Goal: Information Seeking & Learning: Learn about a topic

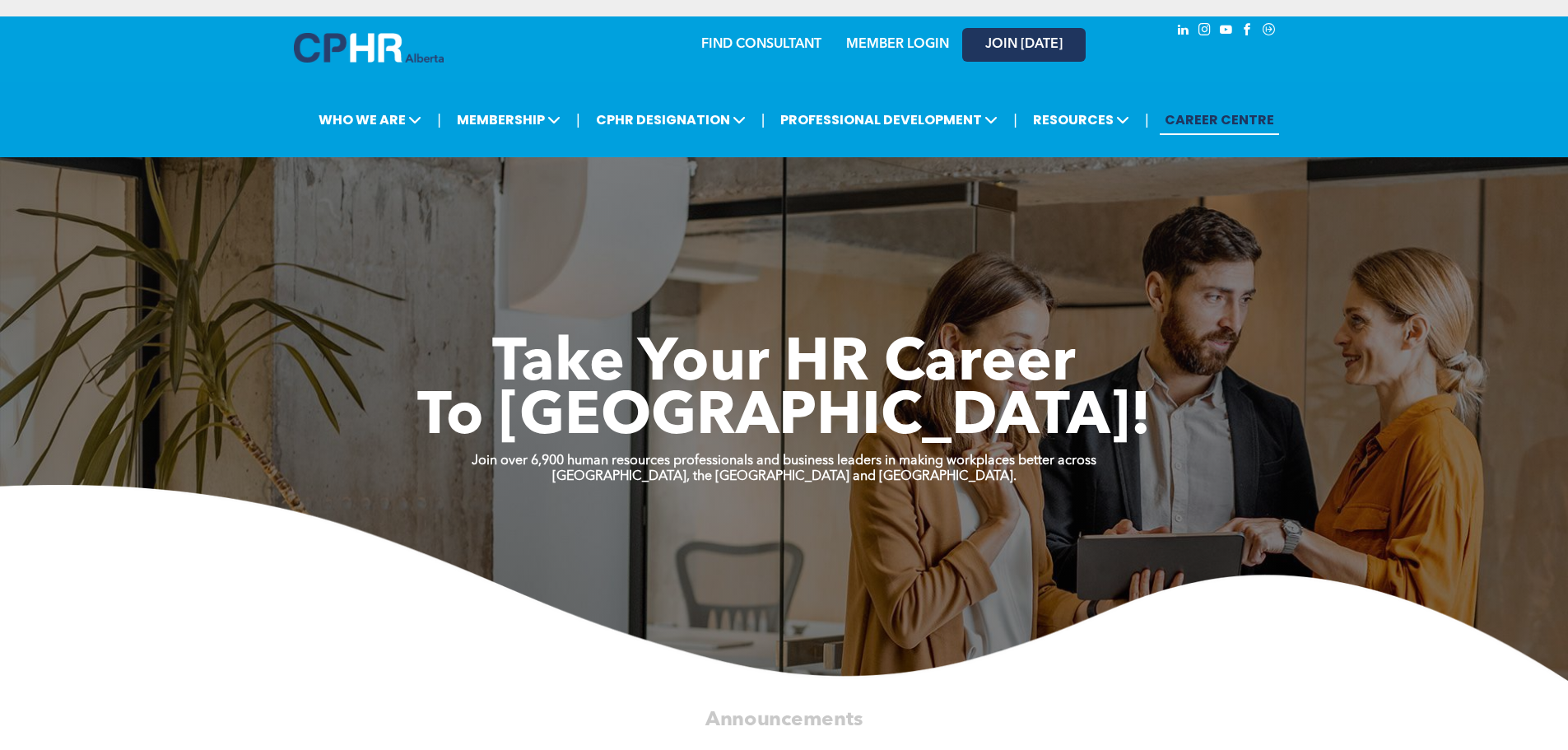
click at [1026, 38] on link "JOIN [DATE]" at bounding box center [1024, 45] width 124 height 34
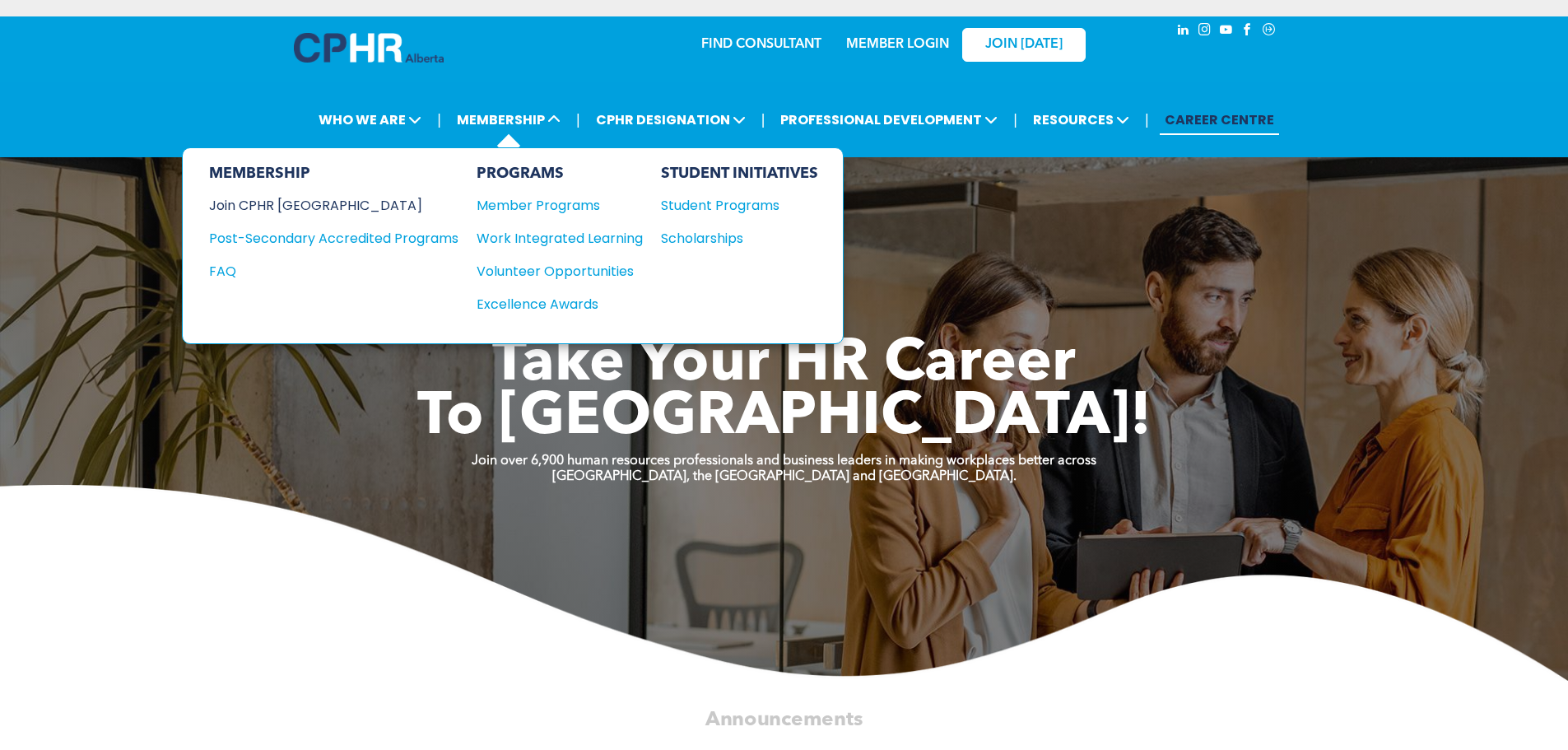
click at [251, 195] on div "Join CPHR [GEOGRAPHIC_DATA]" at bounding box center [321, 205] width 225 height 20
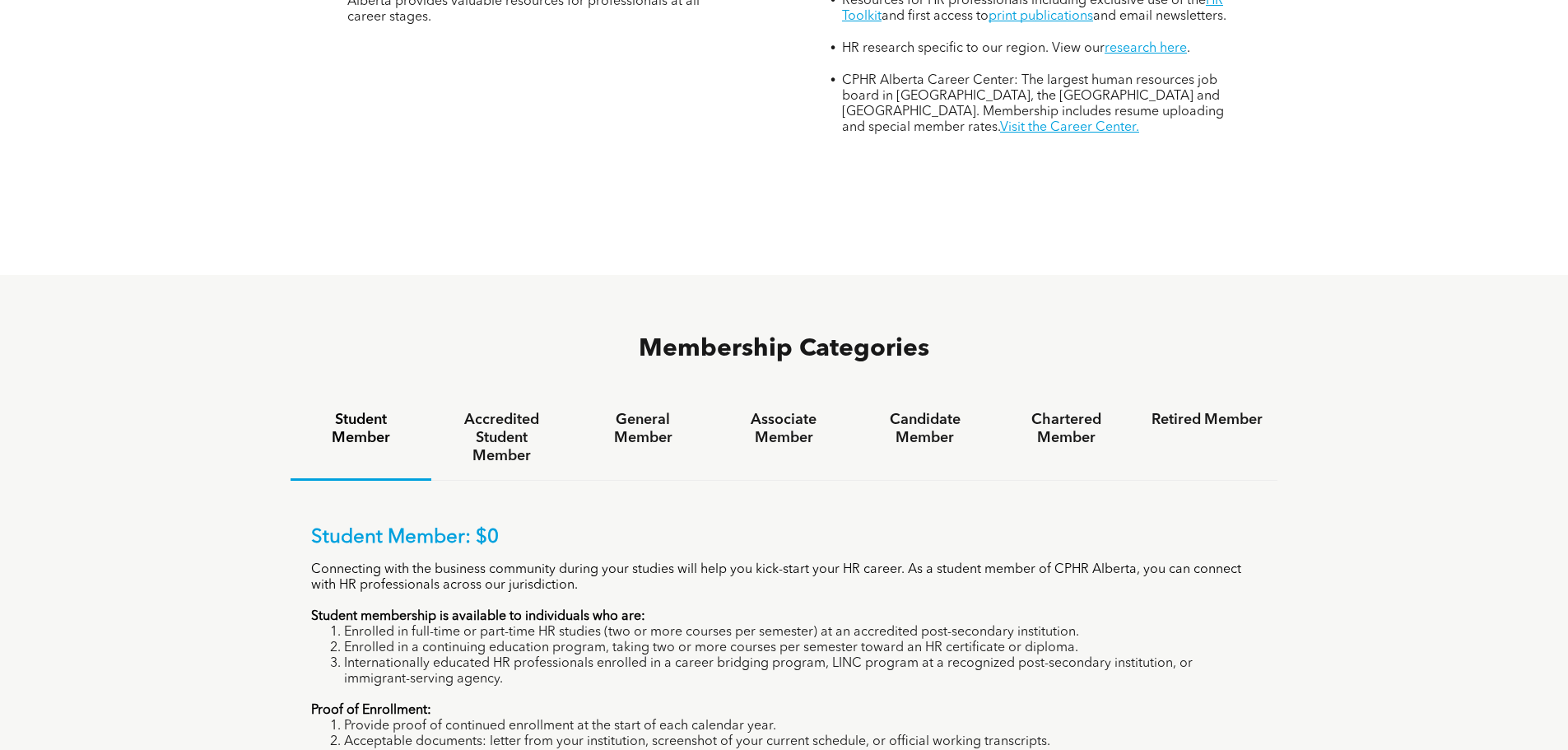
scroll to position [905, 0]
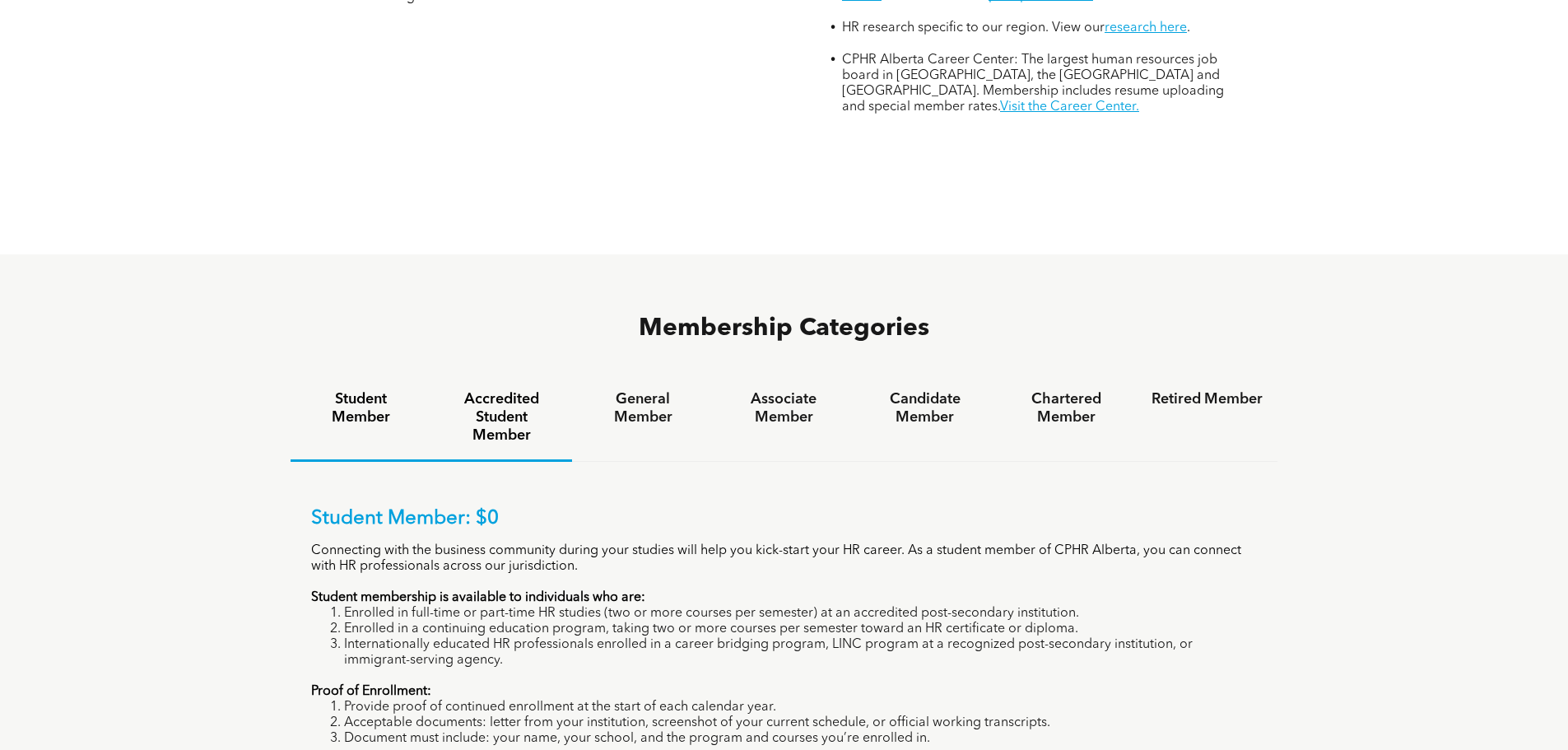
click at [511, 390] on h4 "Accredited Student Member" at bounding box center [502, 417] width 111 height 55
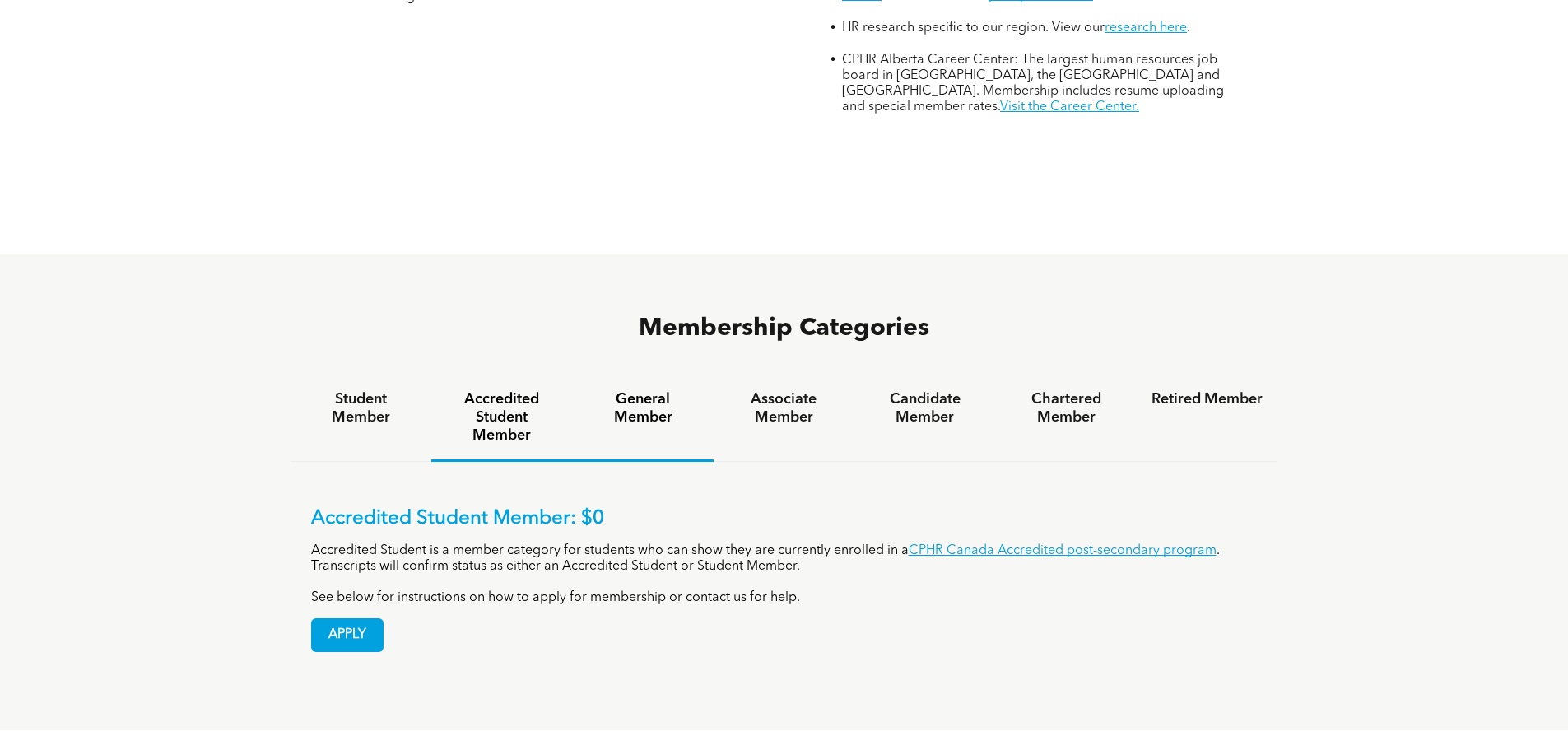
click at [643, 390] on h4 "General Member" at bounding box center [643, 407] width 111 height 36
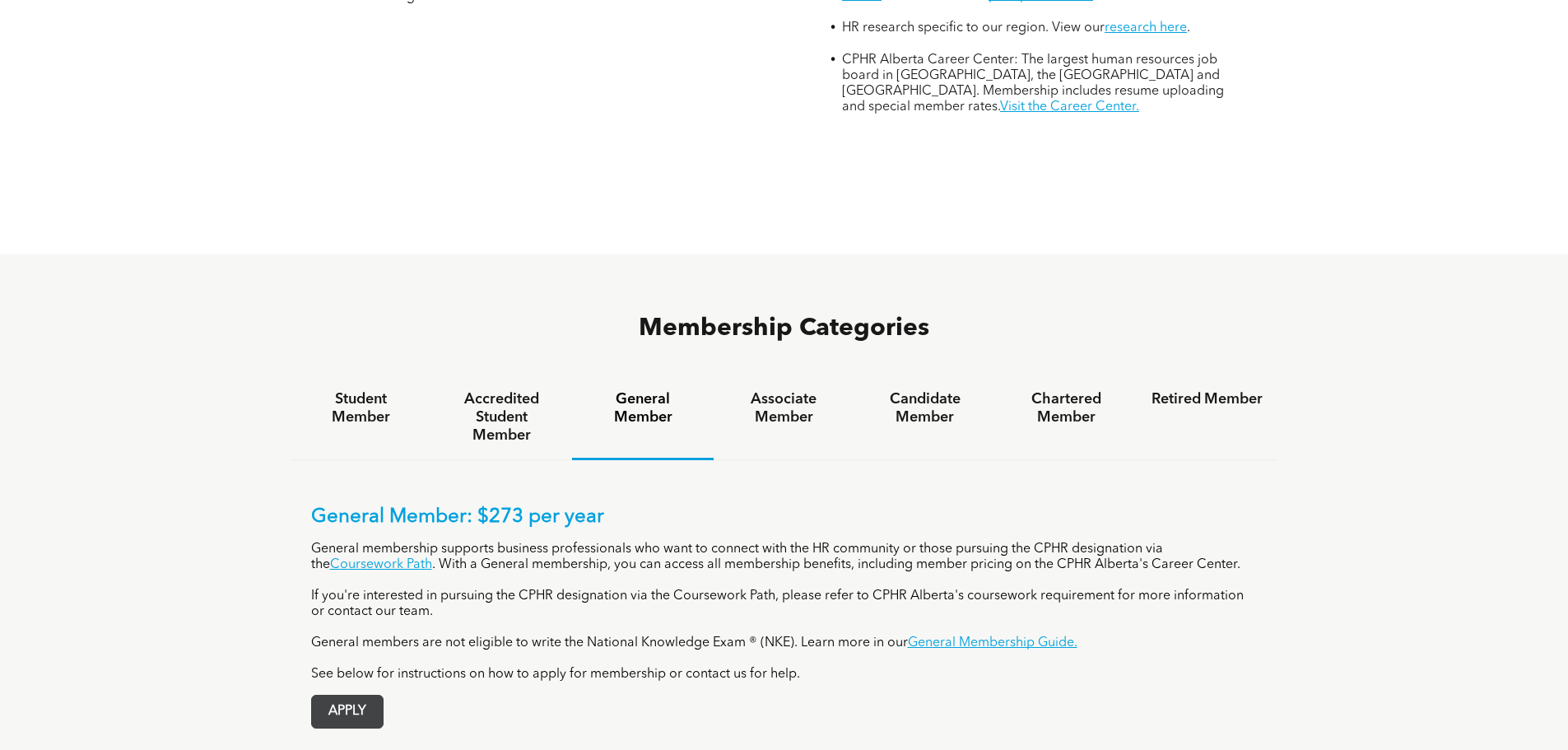
click at [360, 695] on span "APPLY" at bounding box center [348, 711] width 71 height 32
click at [785, 390] on h4 "Associate Member" at bounding box center [784, 407] width 111 height 36
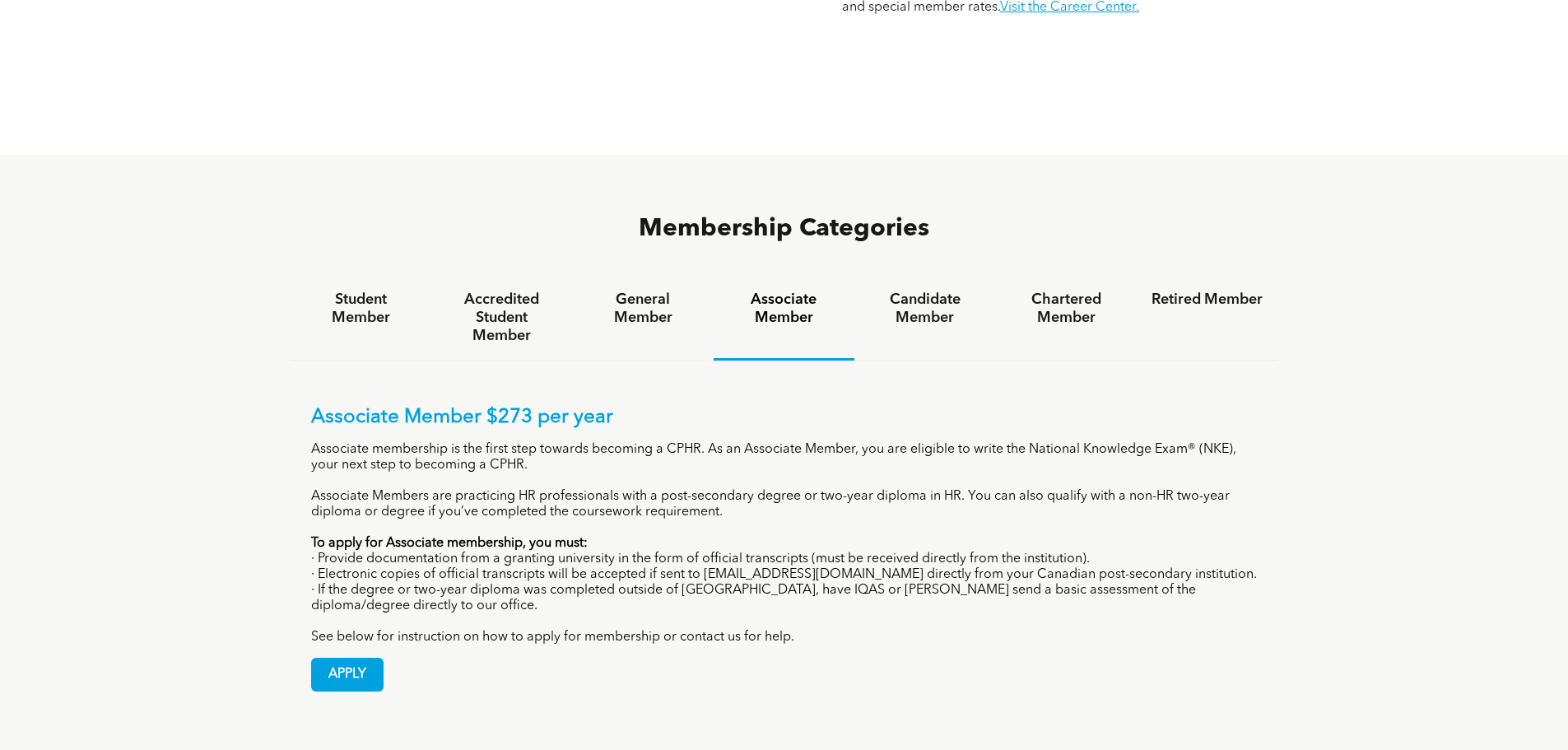
scroll to position [983, 0]
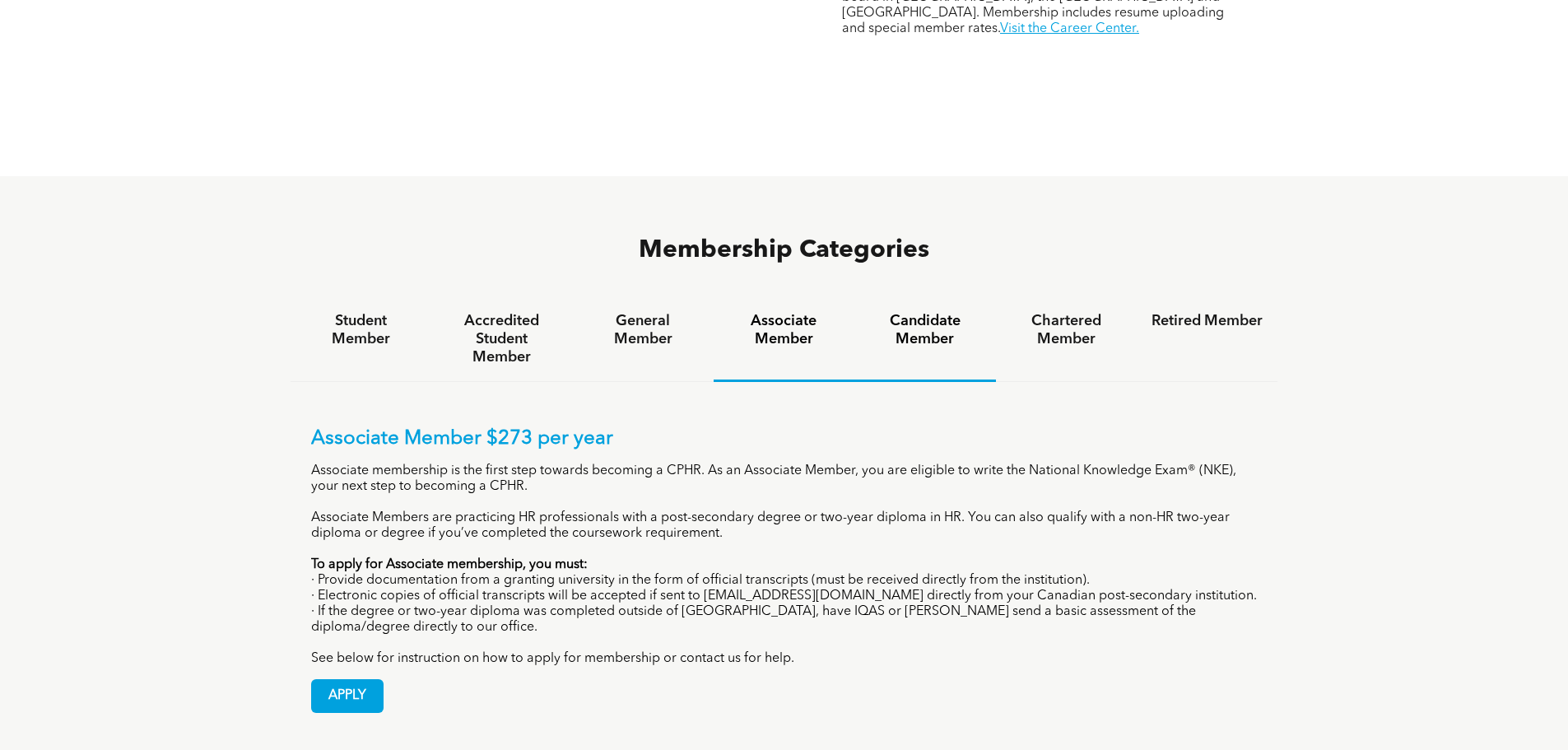
click at [902, 312] on h4 "Candidate Member" at bounding box center [925, 330] width 111 height 36
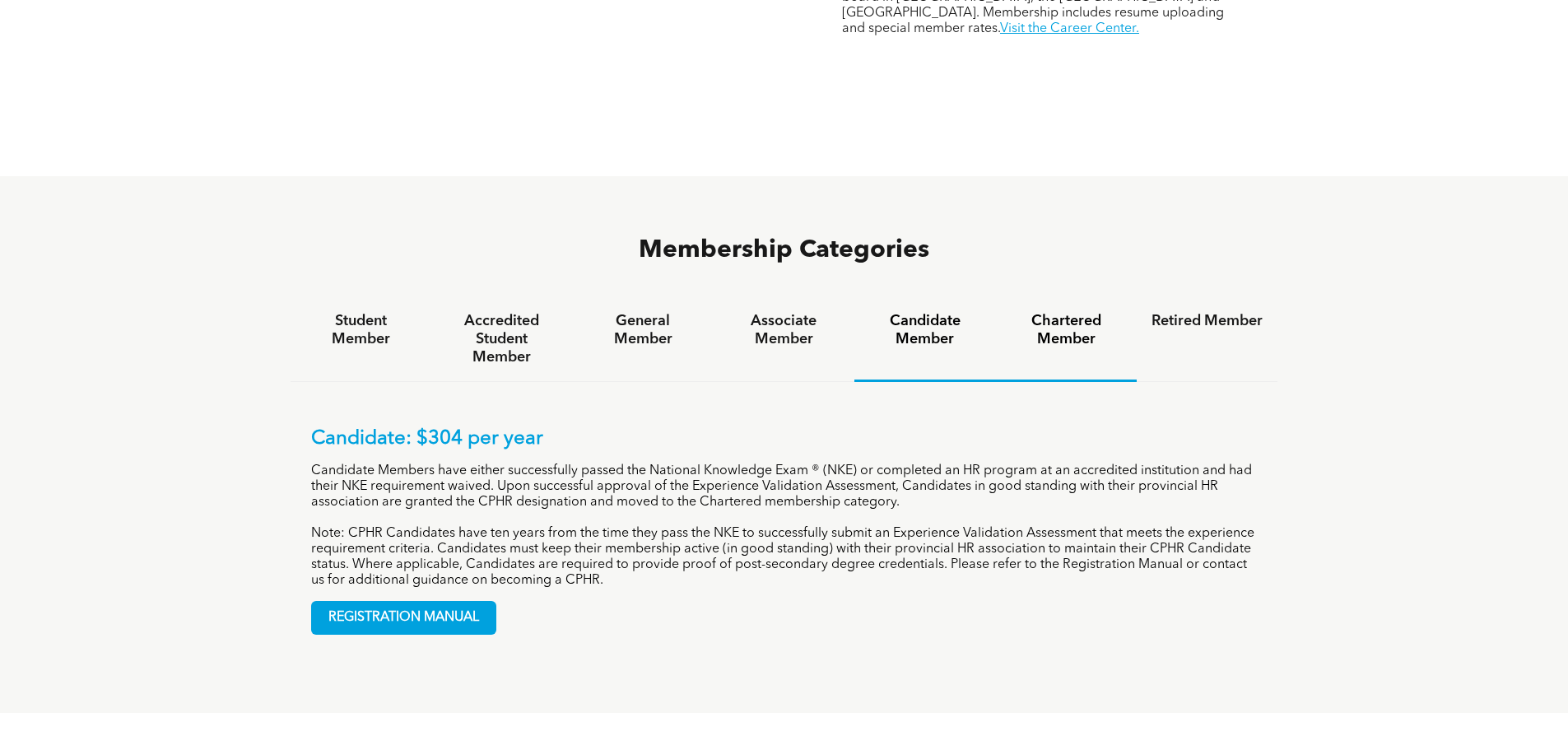
click at [1053, 312] on h4 "Chartered Member" at bounding box center [1067, 330] width 111 height 36
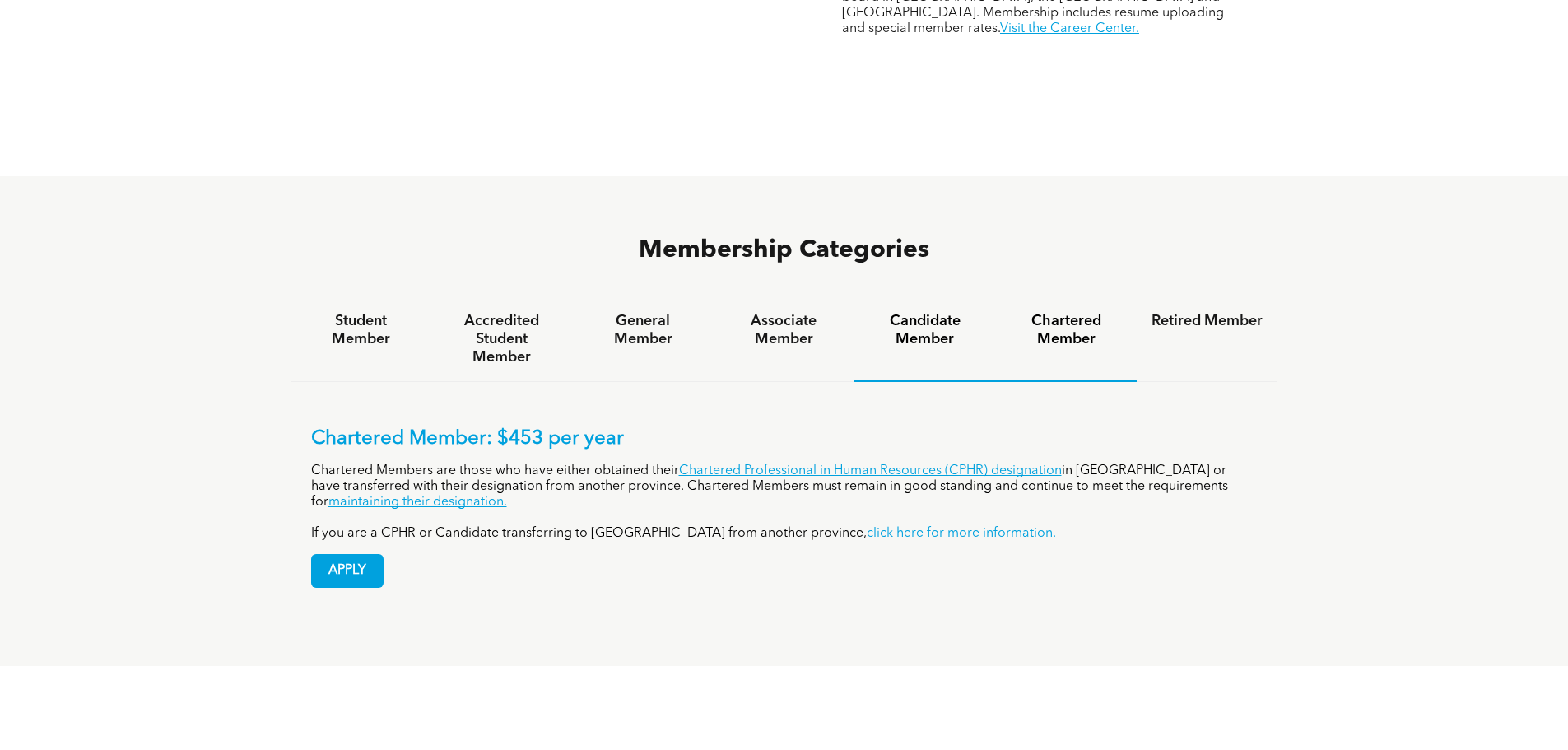
click at [899, 297] on div "Candidate Member" at bounding box center [925, 339] width 141 height 85
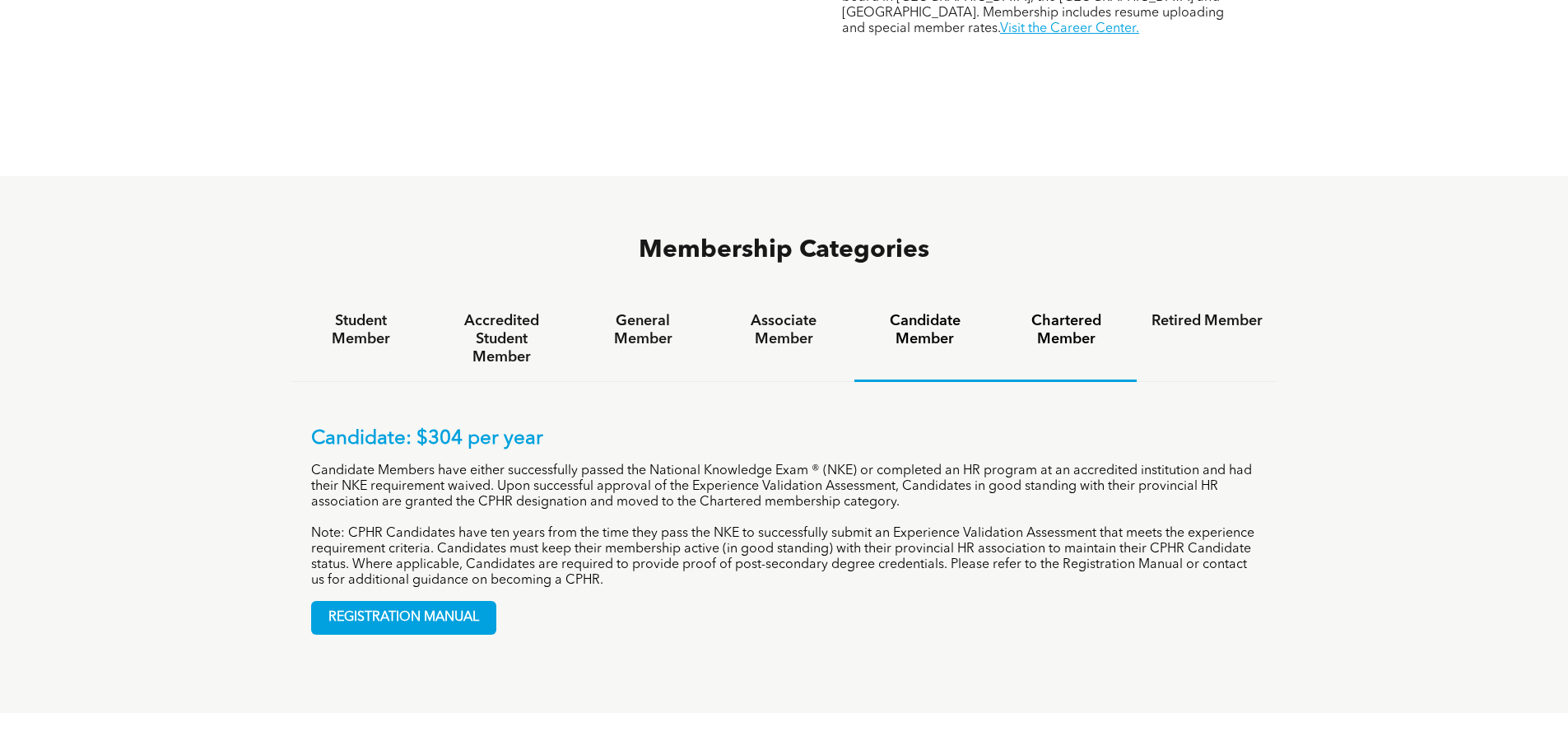
click at [1061, 297] on div "Chartered Member" at bounding box center [1066, 339] width 141 height 85
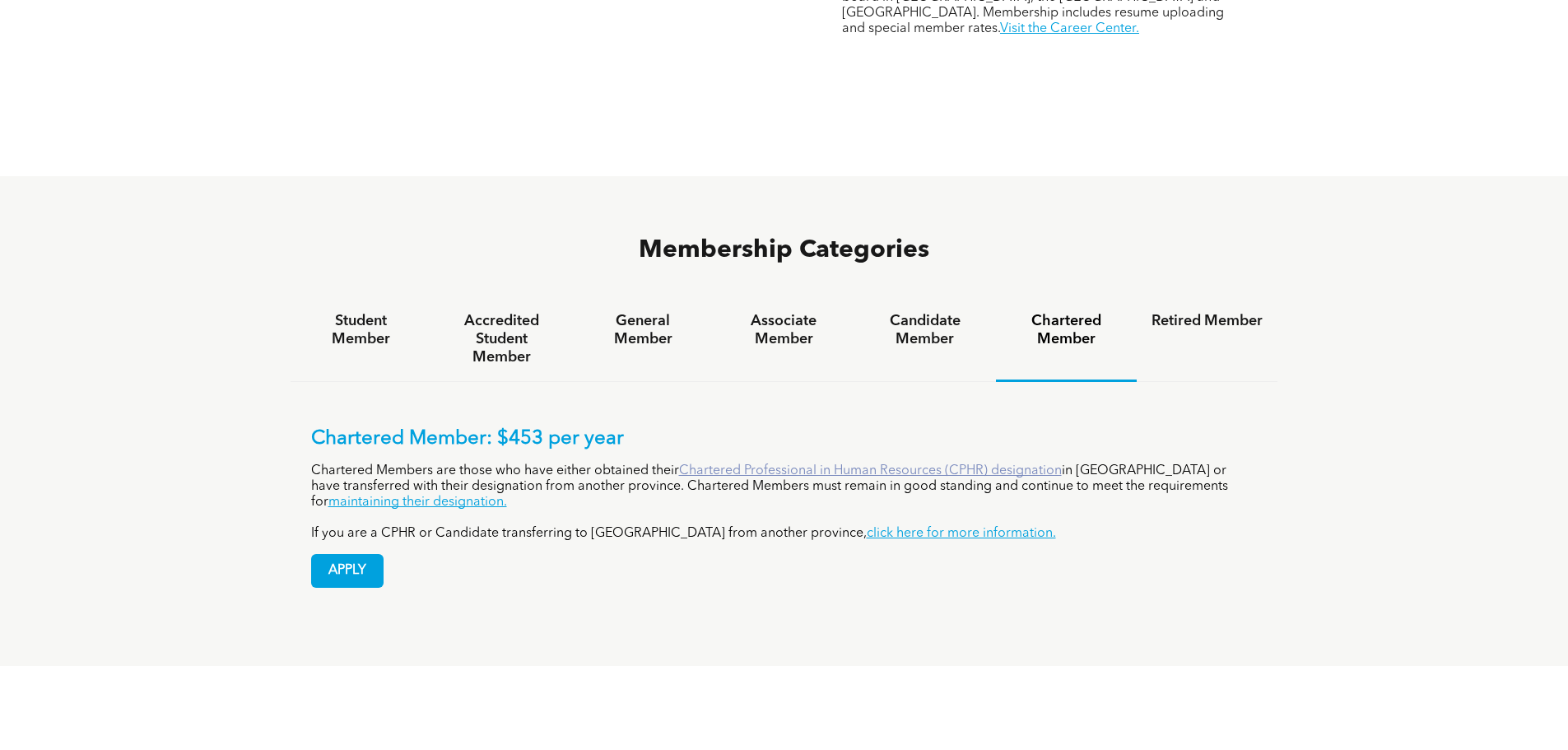
click at [932, 464] on link "Chartered Professional in Human Resources (CPHR) designation" at bounding box center [871, 471] width 383 height 13
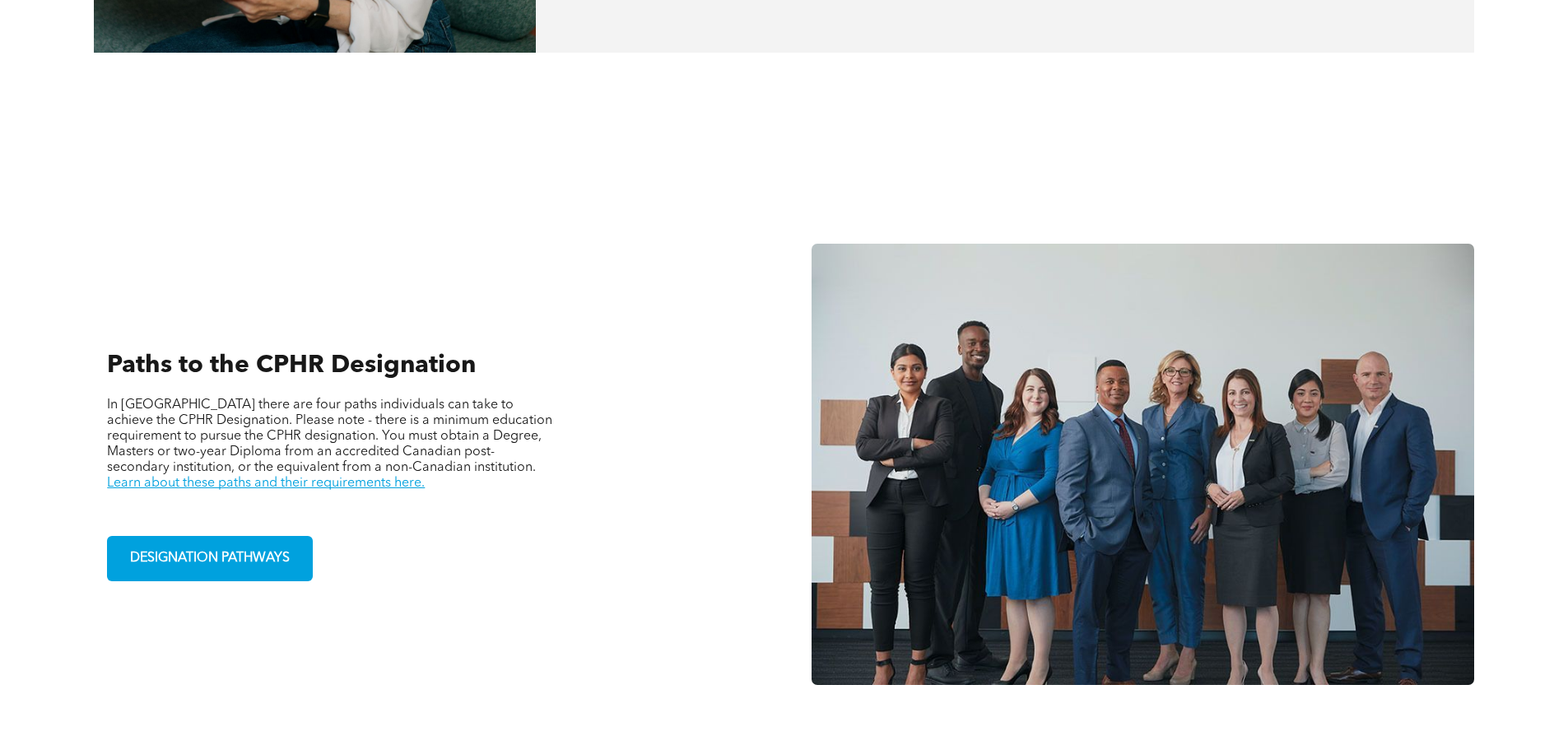
scroll to position [1070, 0]
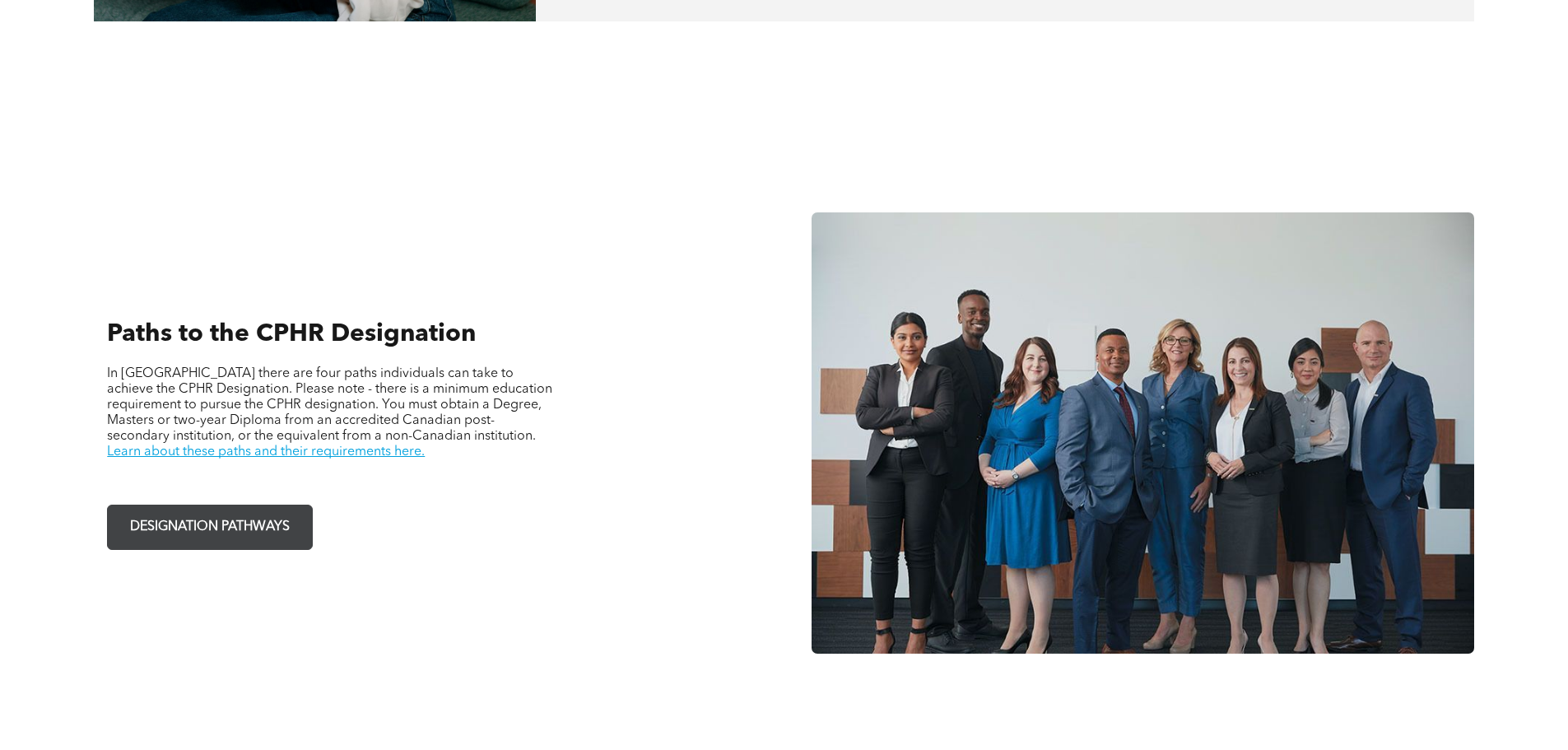
click at [251, 513] on span "DESIGNATION PATHWAYS" at bounding box center [210, 527] width 171 height 32
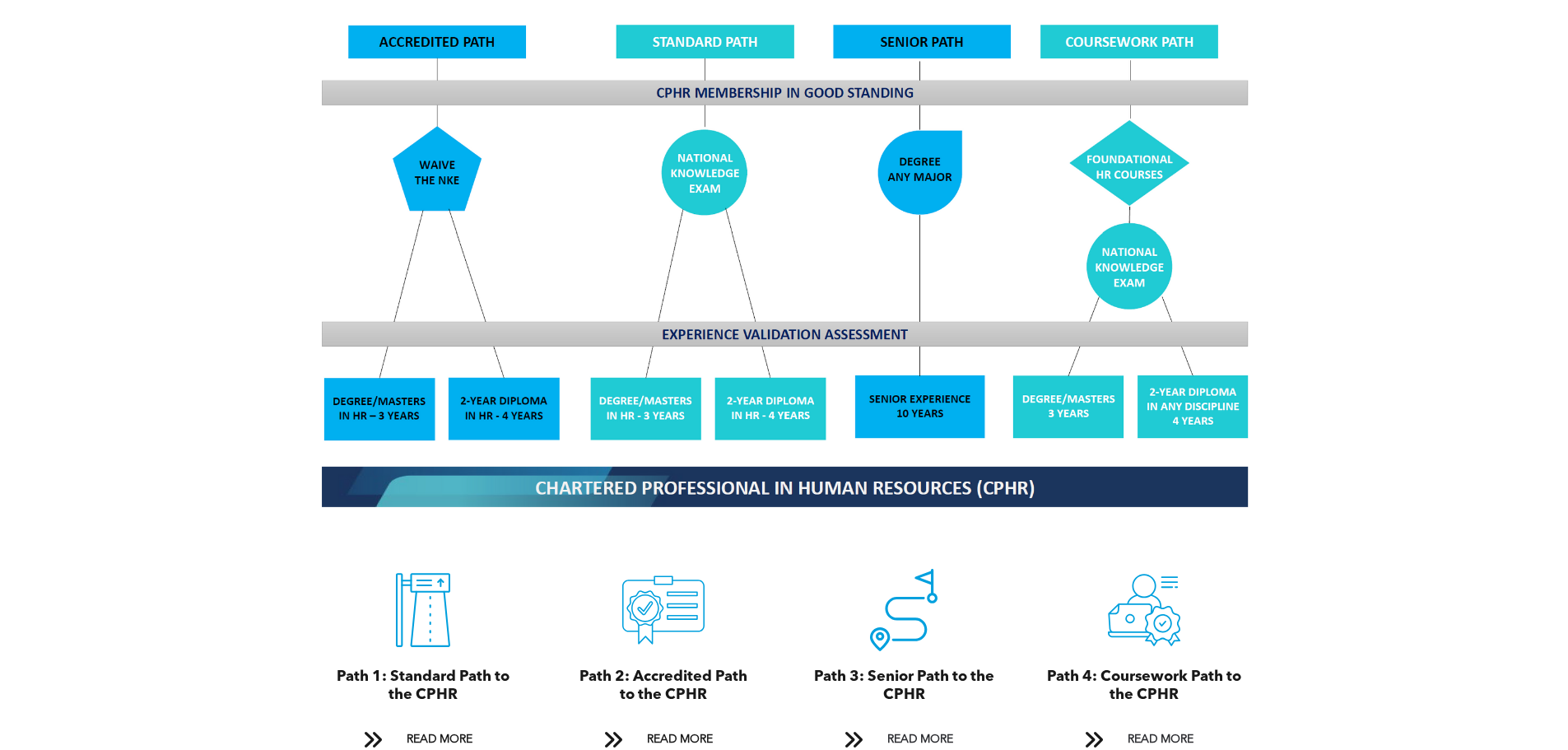
scroll to position [1481, 0]
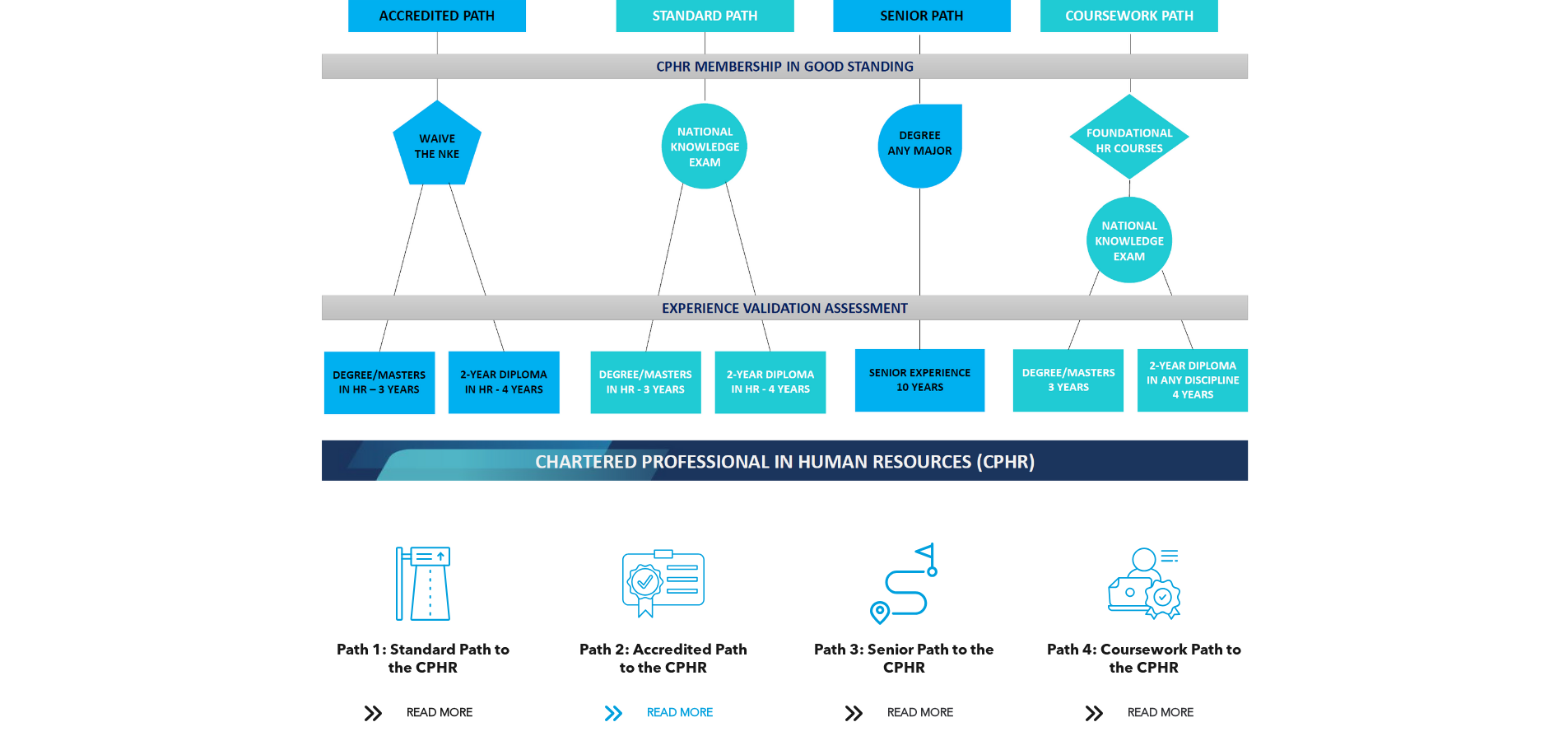
click at [659, 698] on span "READ MORE" at bounding box center [680, 713] width 77 height 30
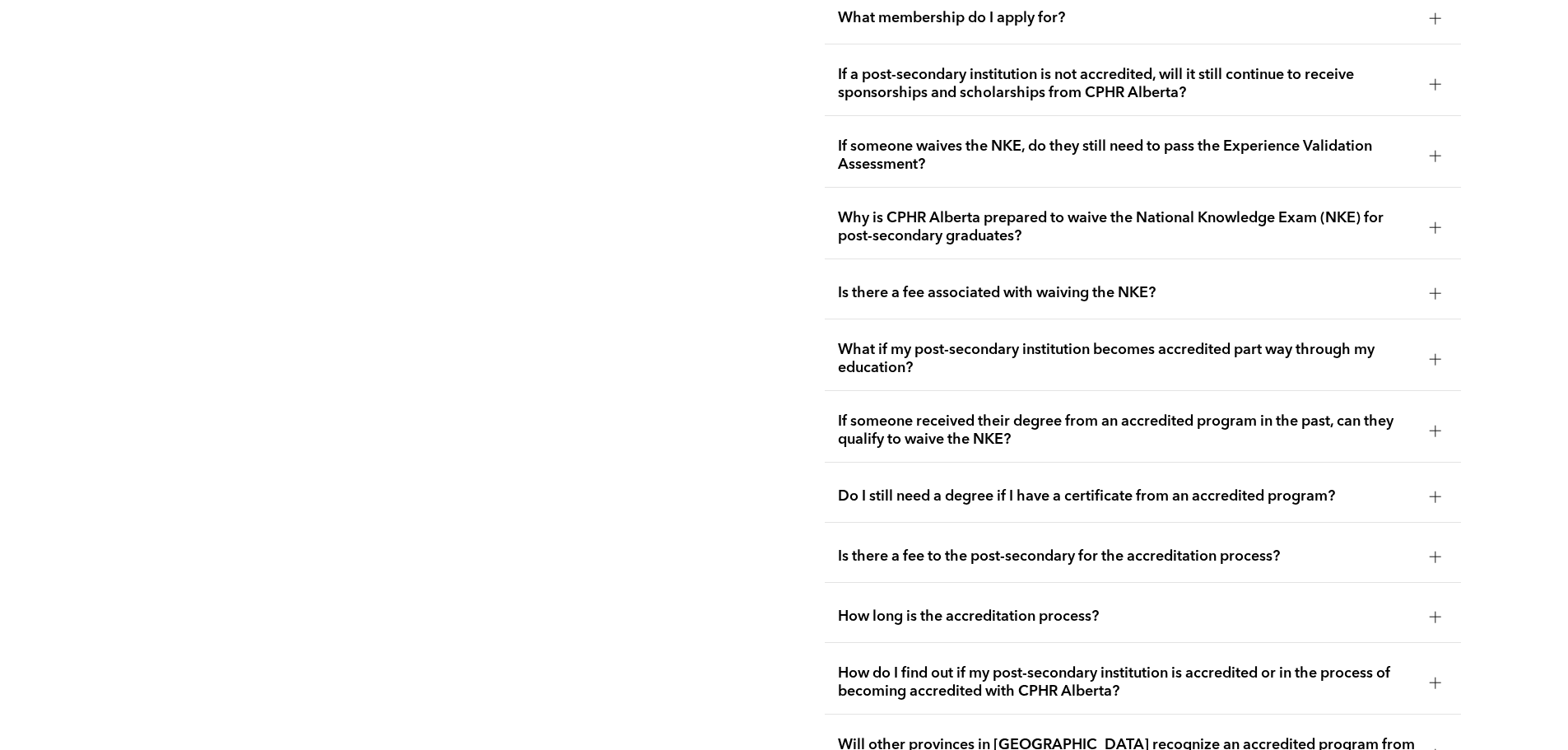
scroll to position [3250, 0]
click at [1434, 609] on div at bounding box center [1436, 614] width 12 height 12
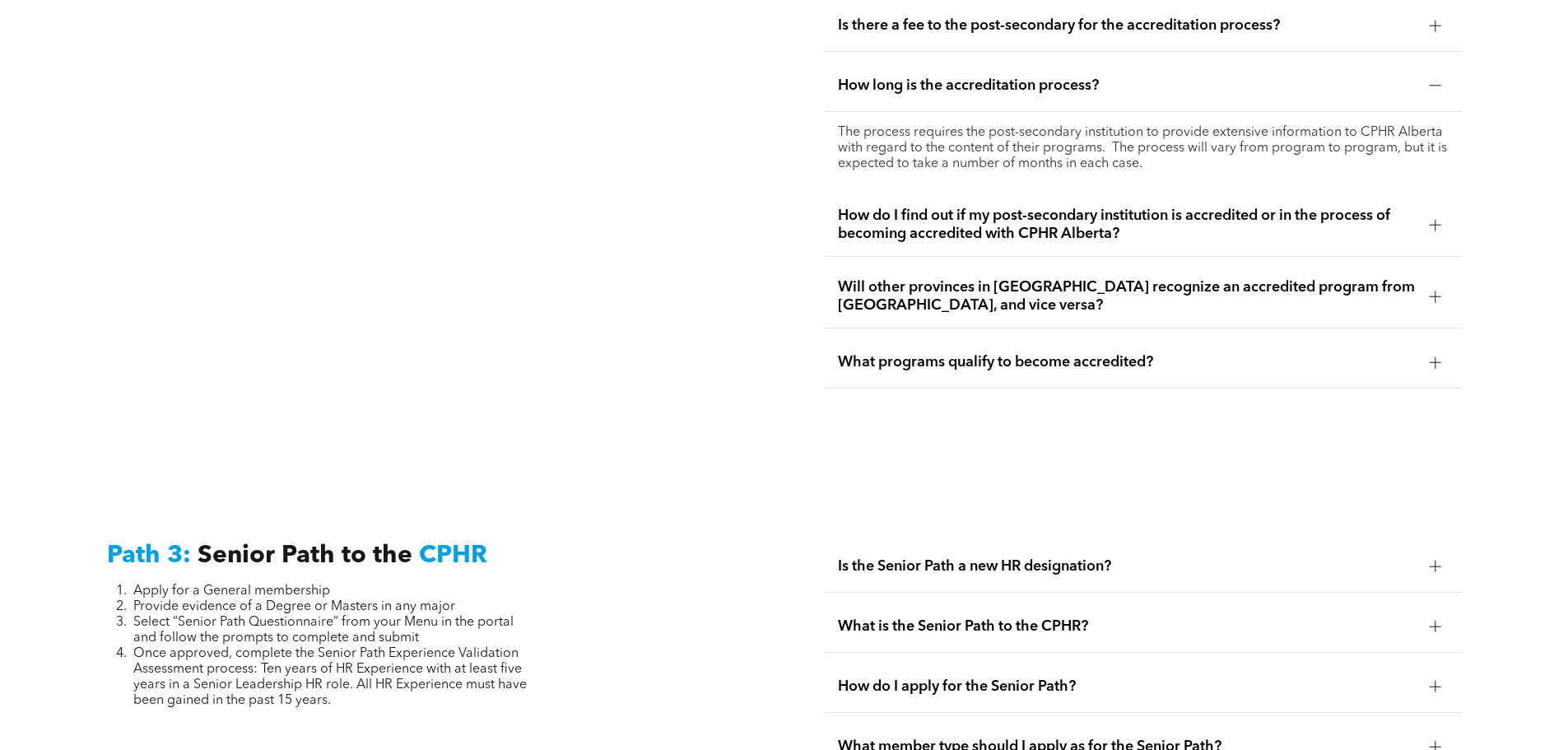
scroll to position [3579, 0]
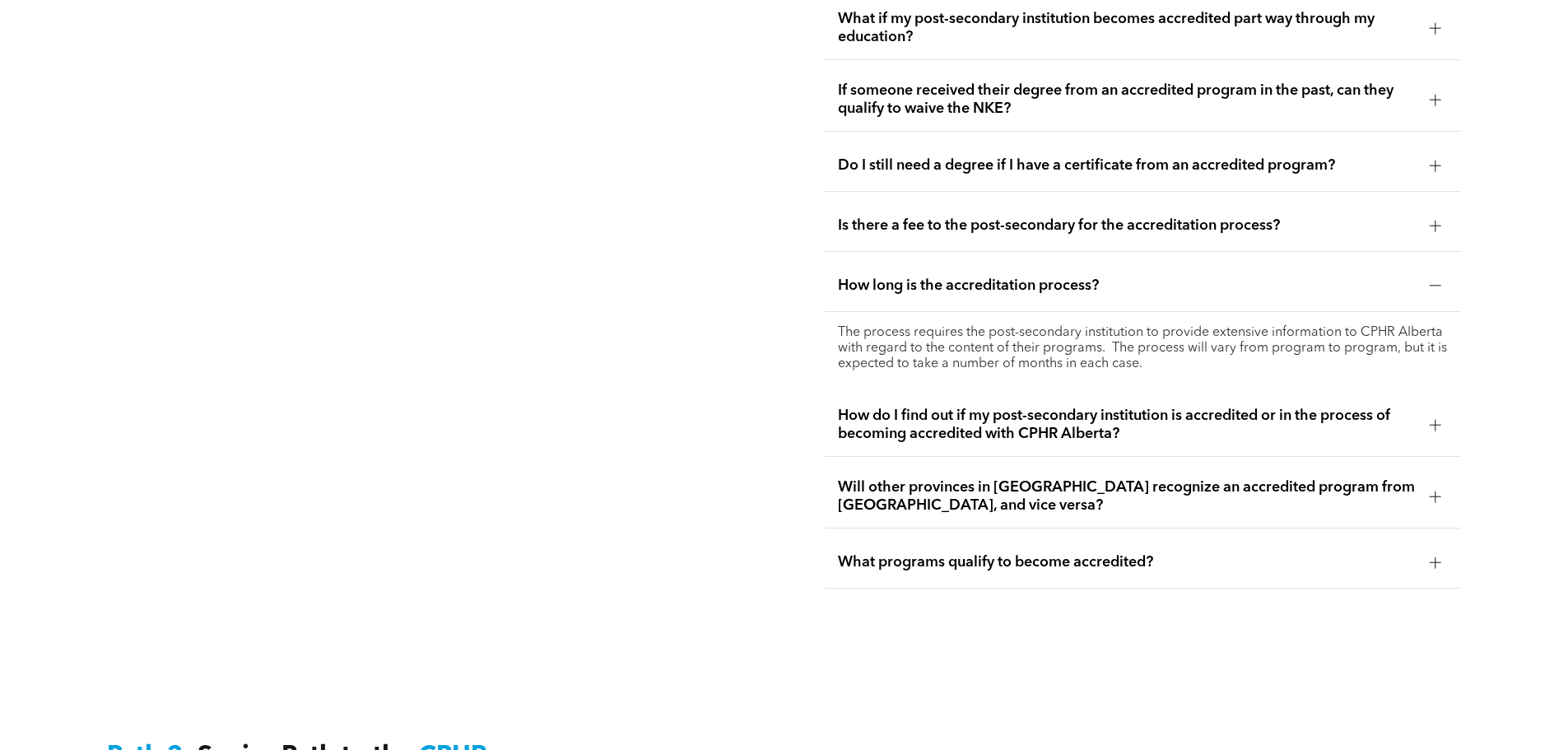
click at [1436, 556] on div at bounding box center [1435, 562] width 1 height 12
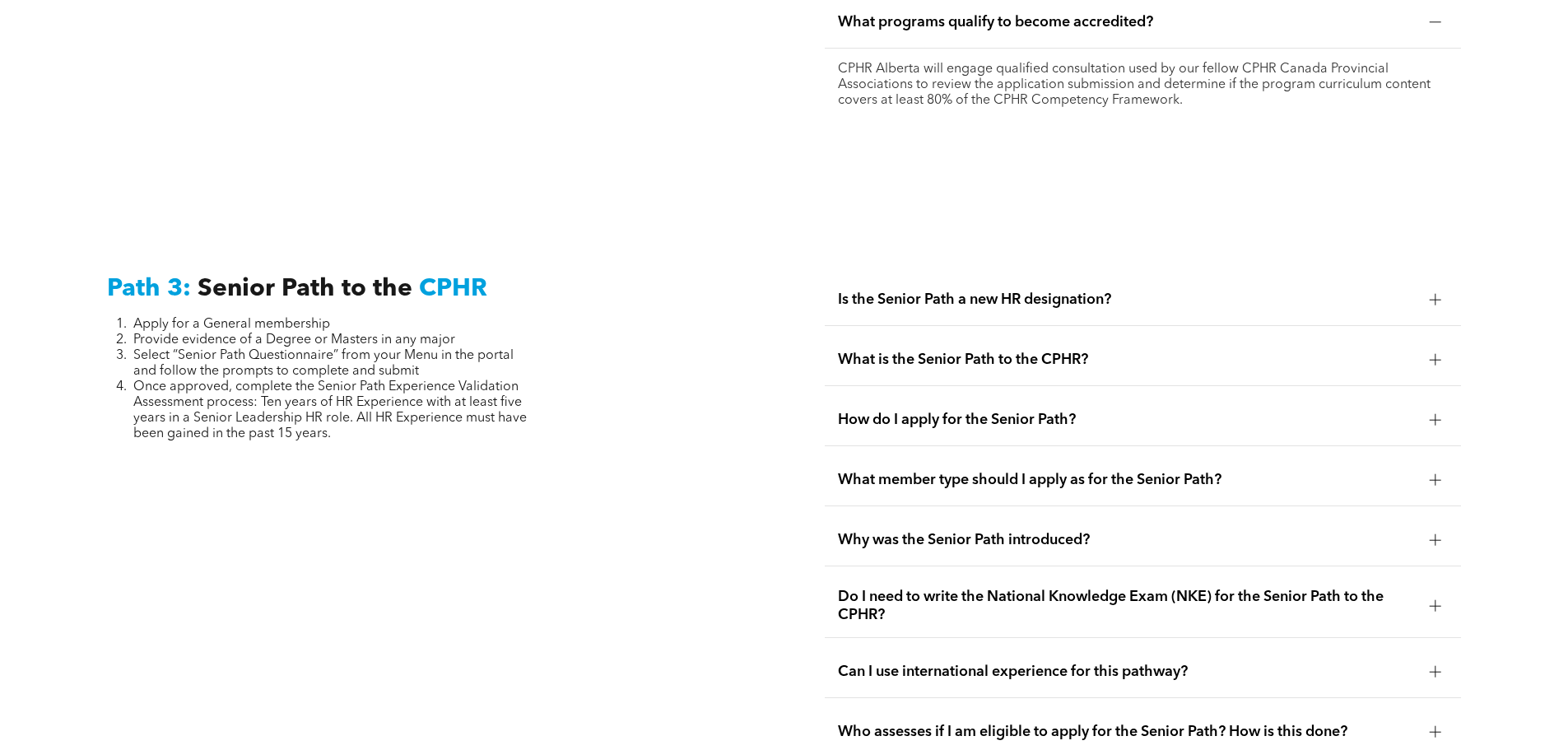
scroll to position [4072, 0]
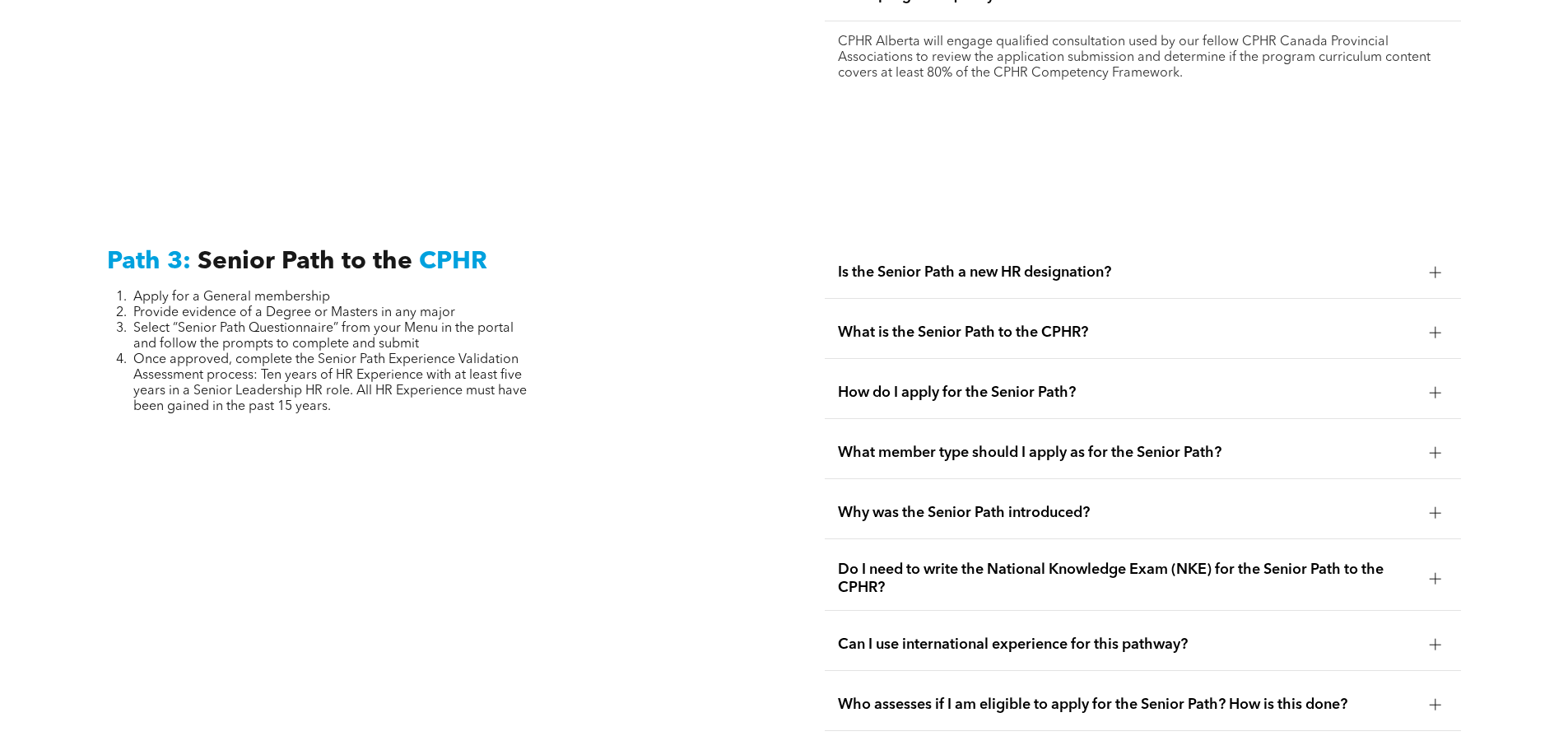
click at [1434, 566] on div at bounding box center [1435, 578] width 24 height 24
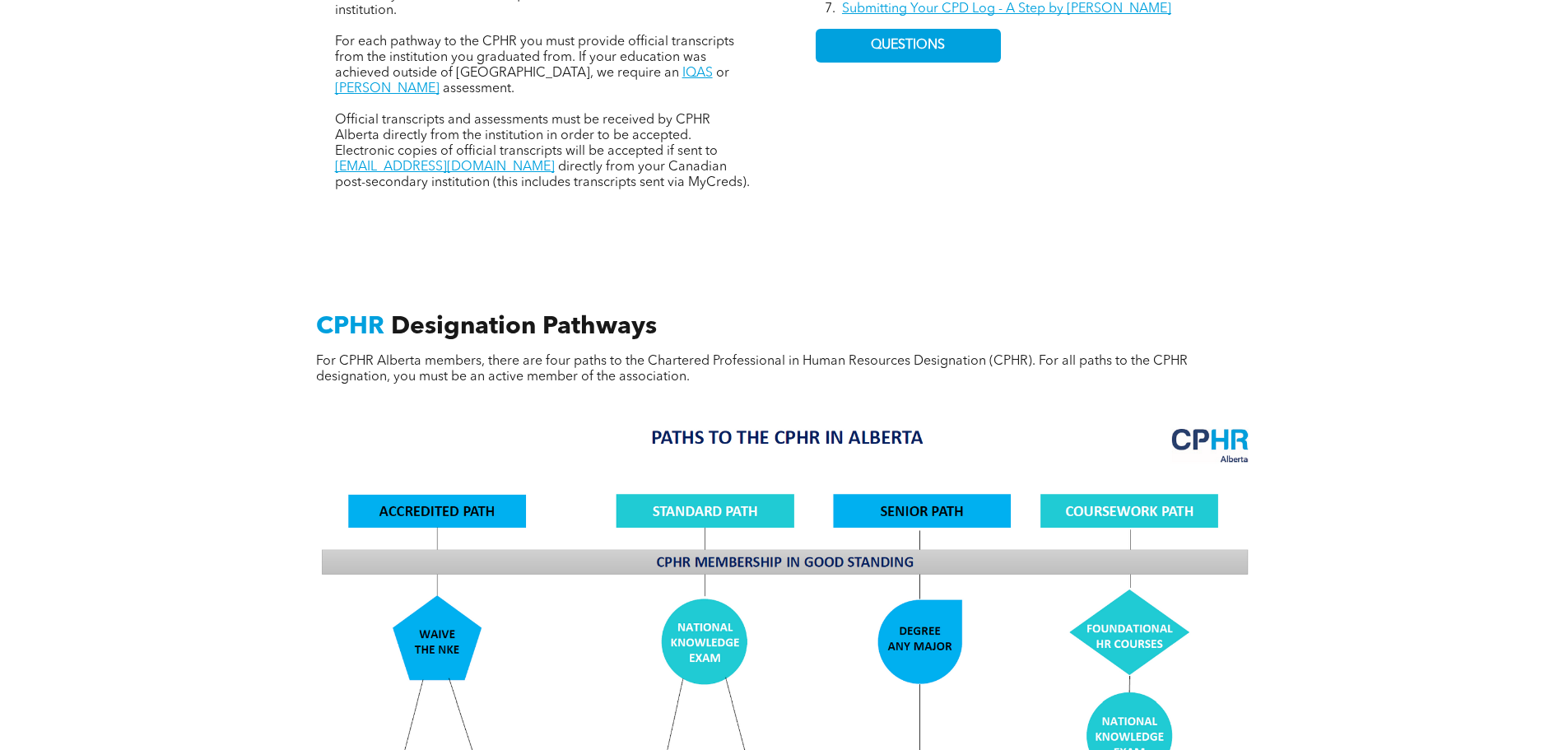
scroll to position [781, 0]
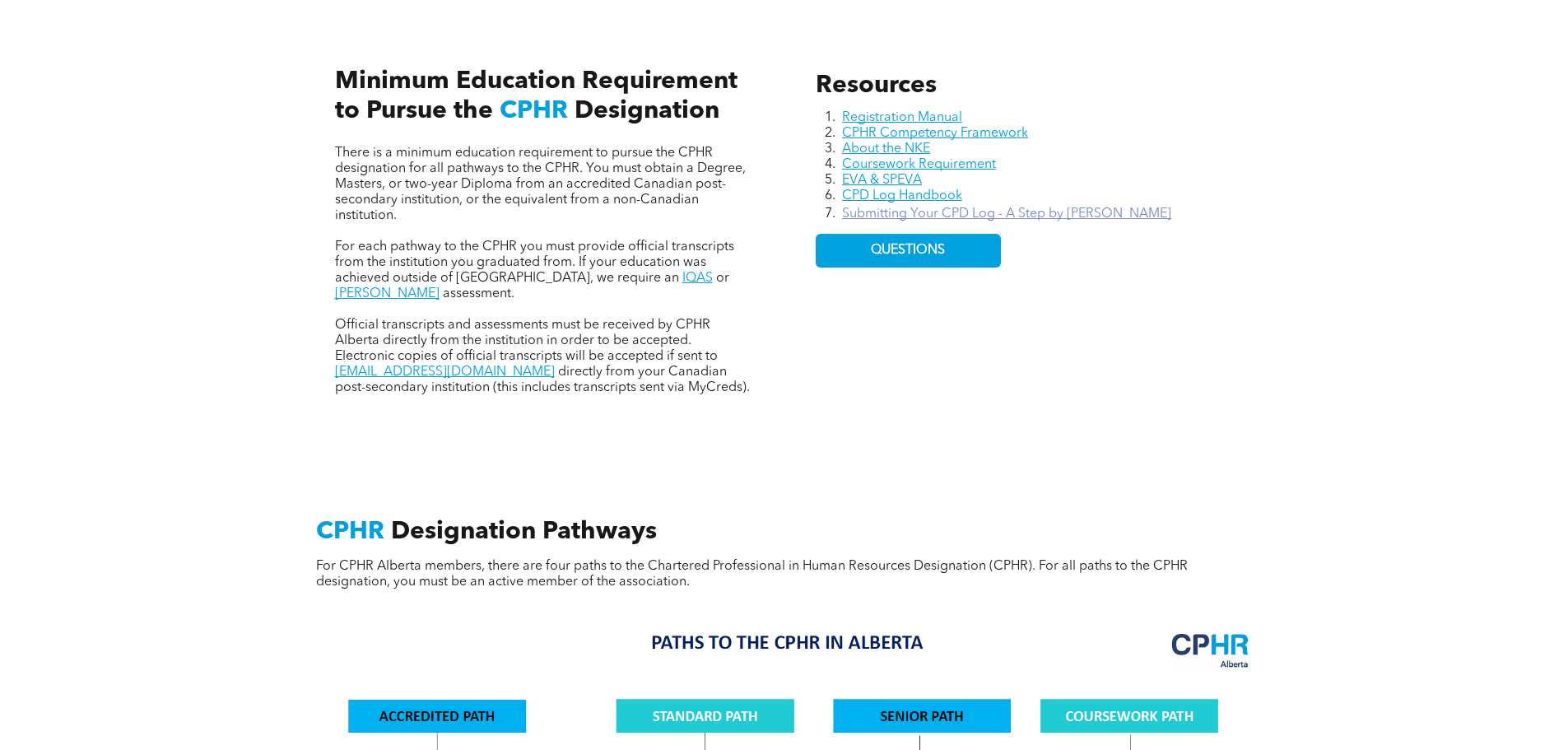
click at [938, 207] on link "Submitting Your CPD Log - A Step by Step Guide" at bounding box center [1006, 214] width 329 height 13
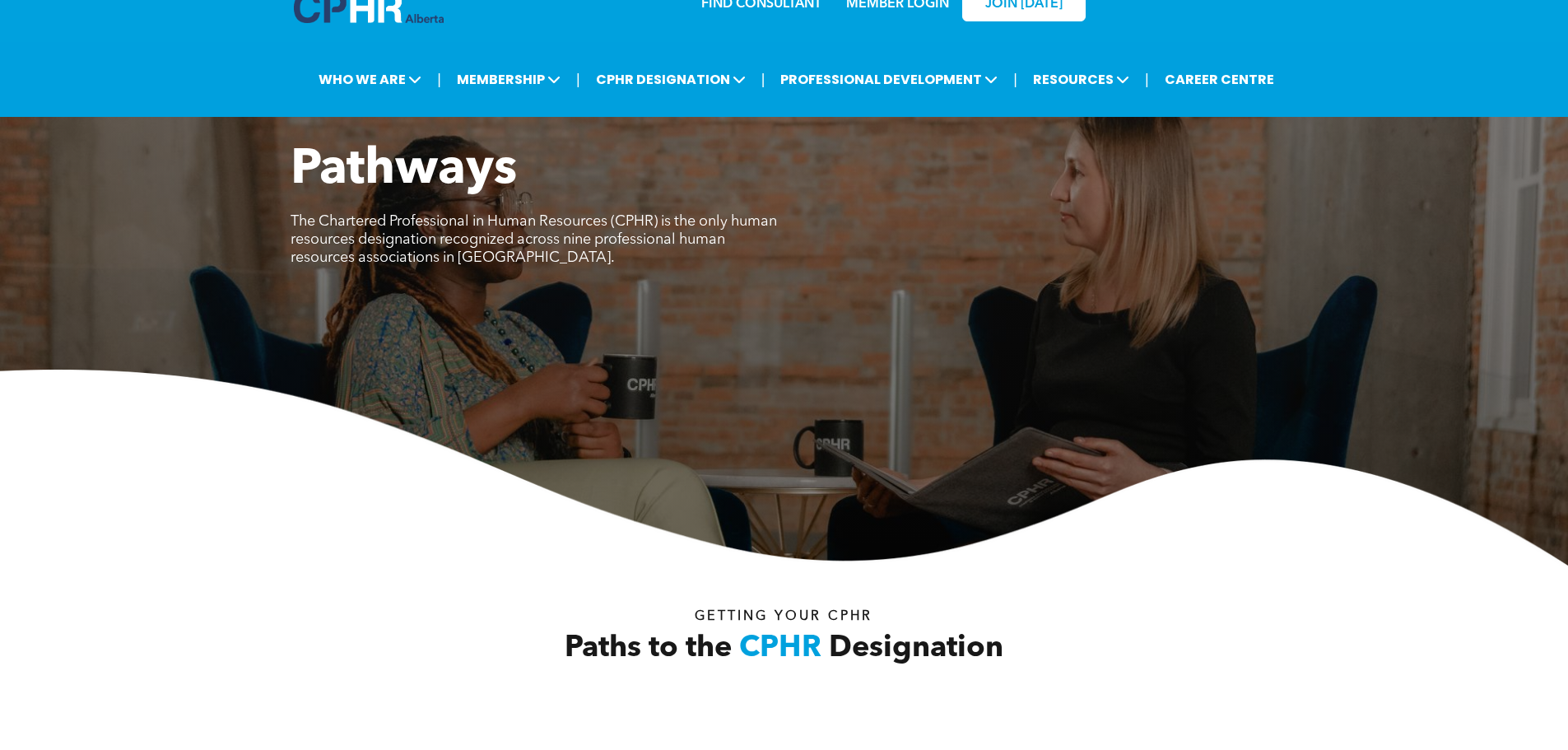
scroll to position [0, 0]
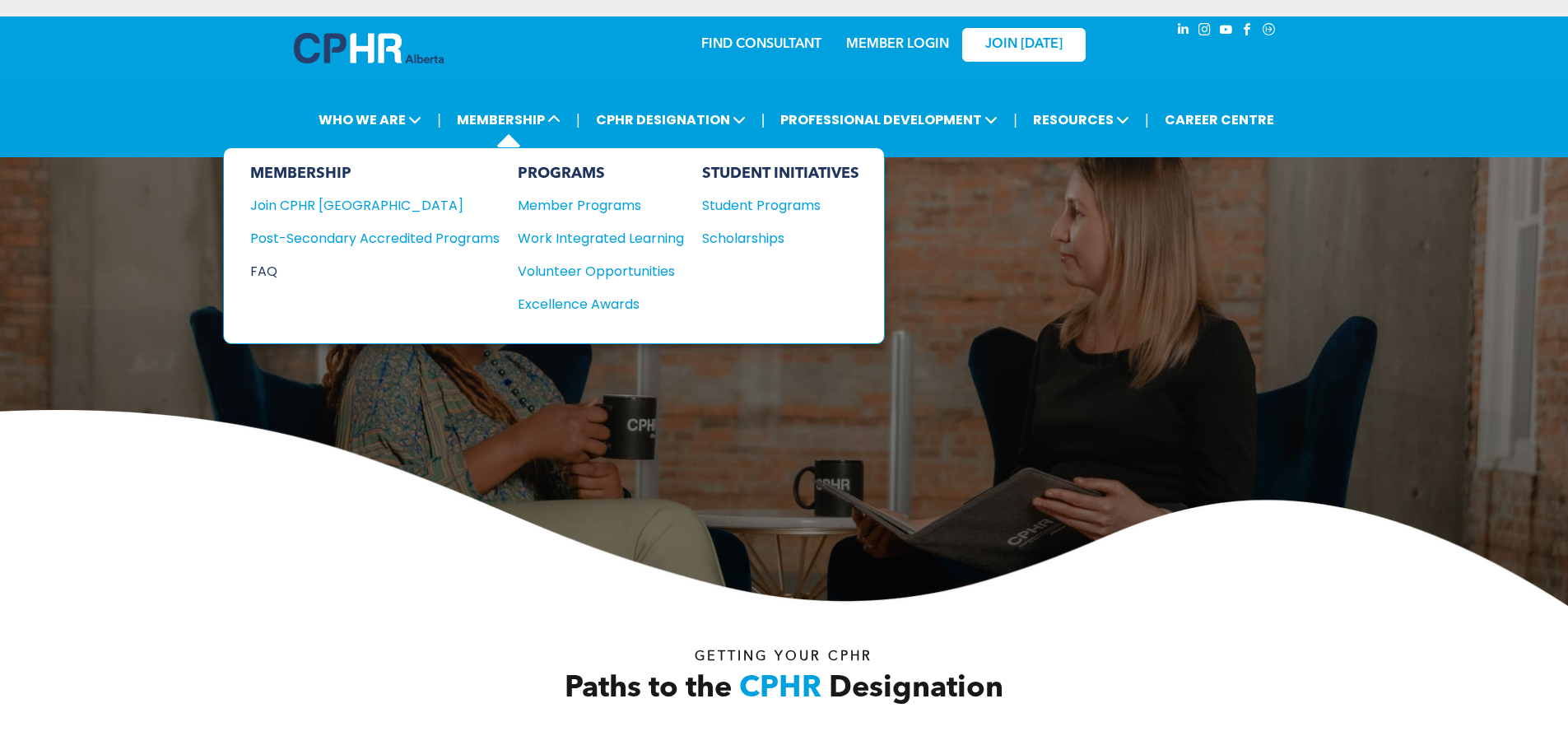
click at [275, 261] on div "FAQ" at bounding box center [362, 271] width 225 height 20
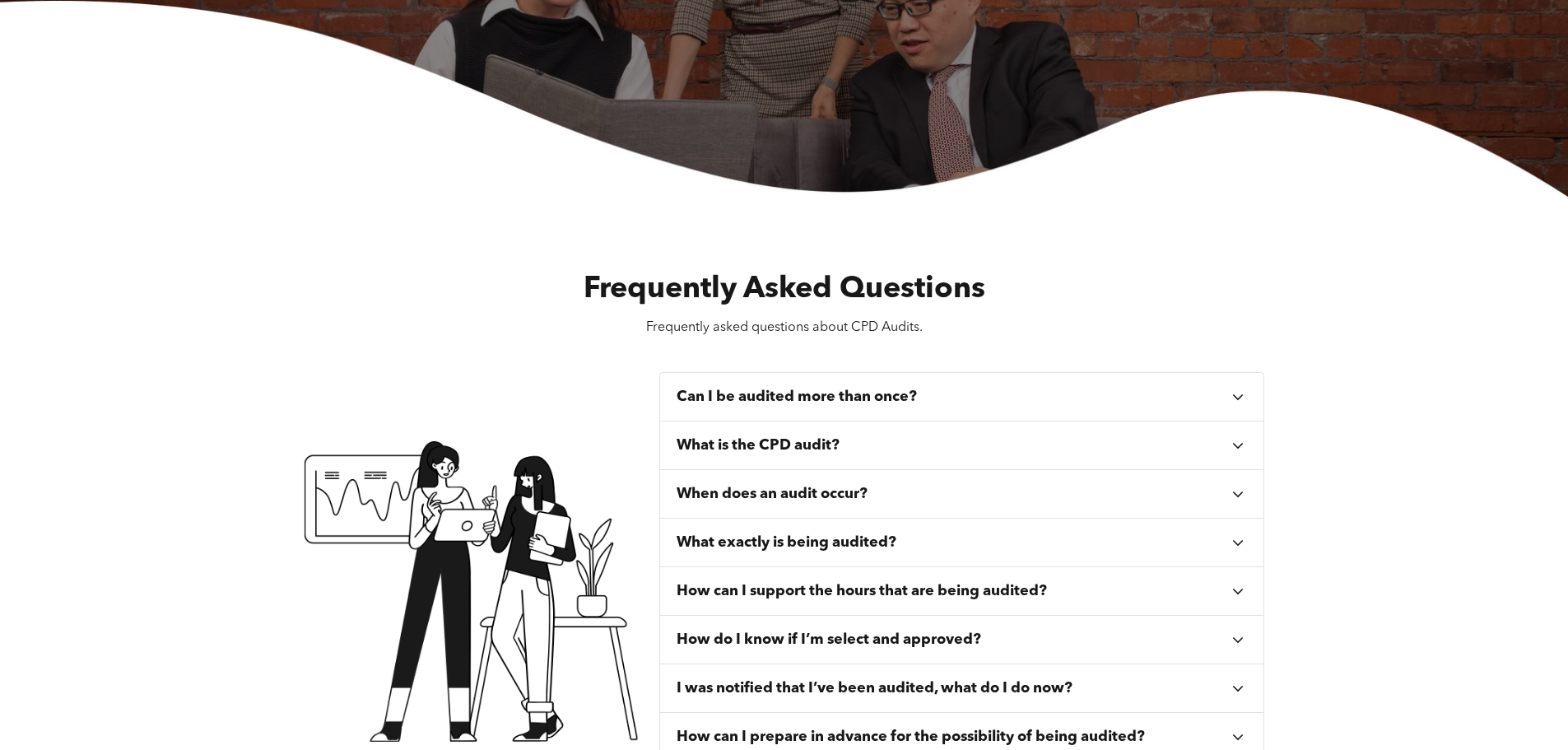
scroll to position [412, 0]
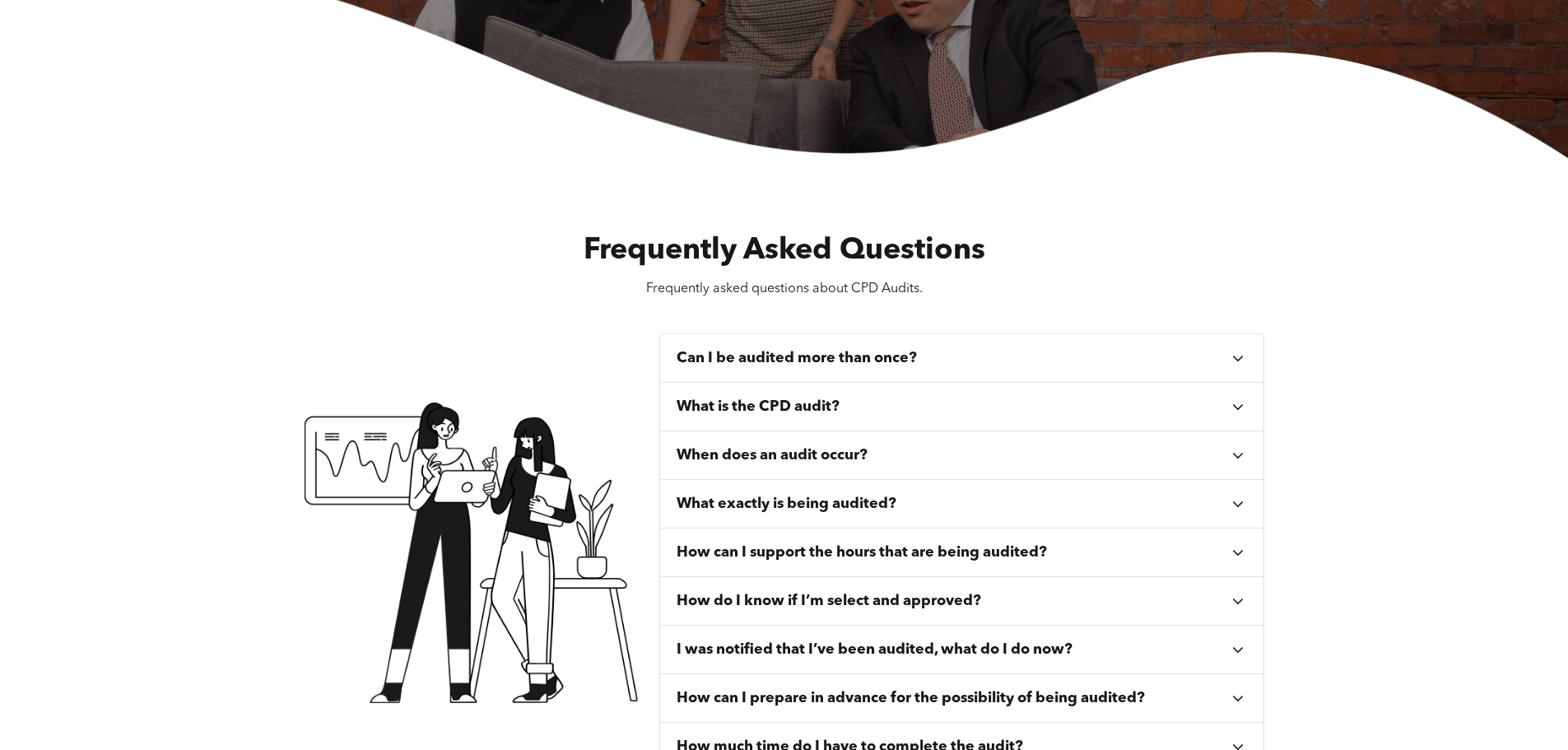
click at [1235, 349] on icon at bounding box center [1239, 359] width 19 height 19
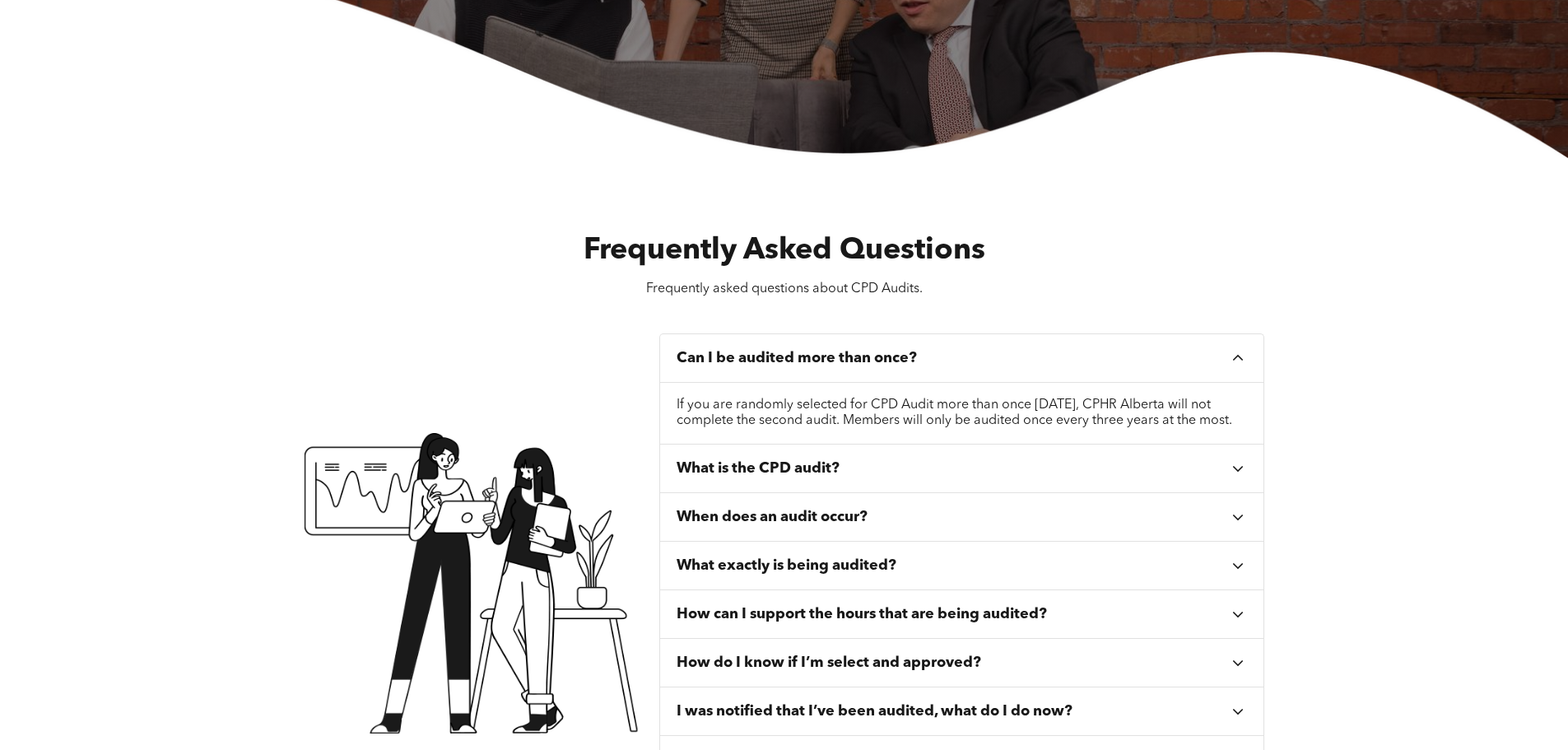
click at [1240, 462] on icon at bounding box center [1239, 469] width 19 height 19
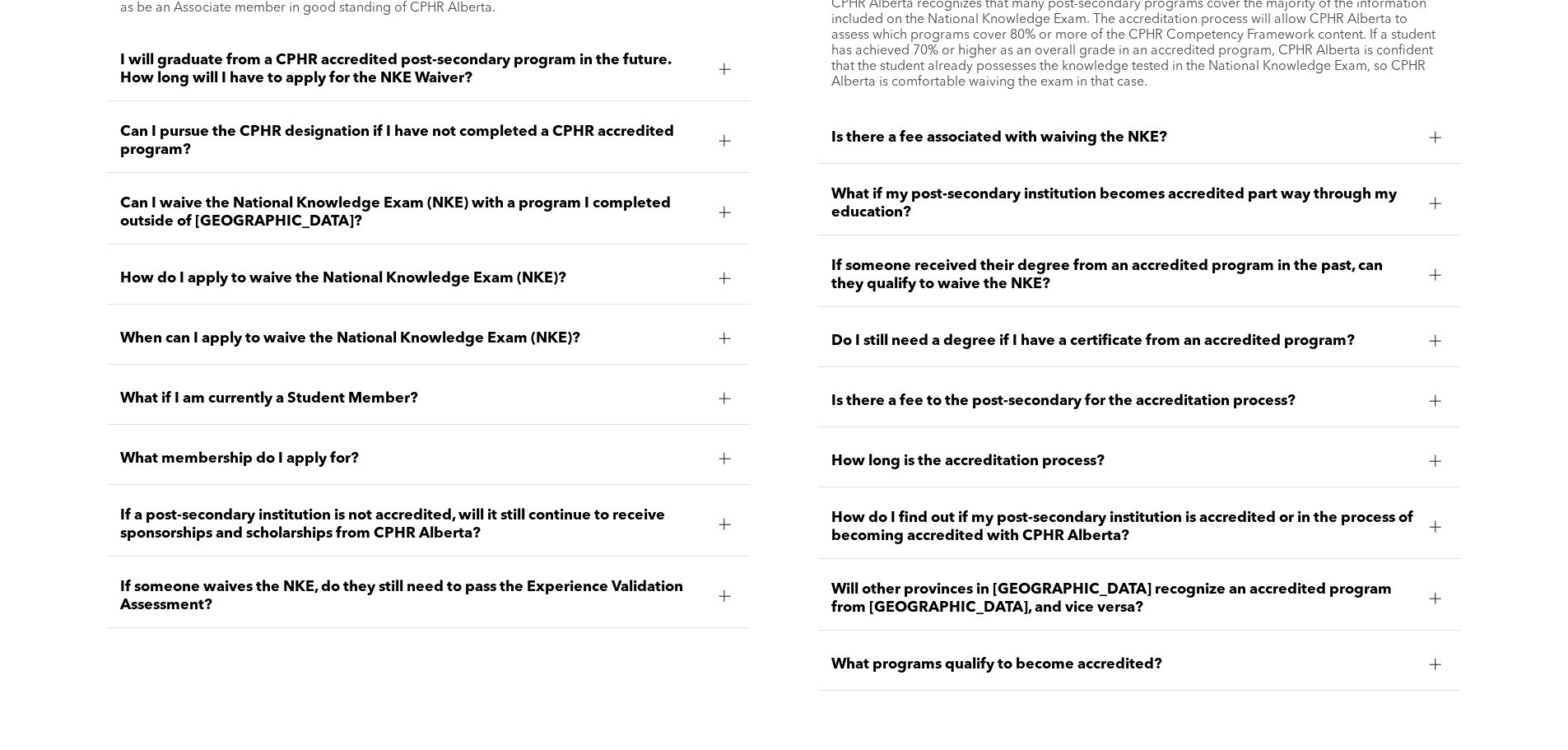
scroll to position [2551, 0]
click at [1435, 261] on div at bounding box center [1435, 273] width 24 height 24
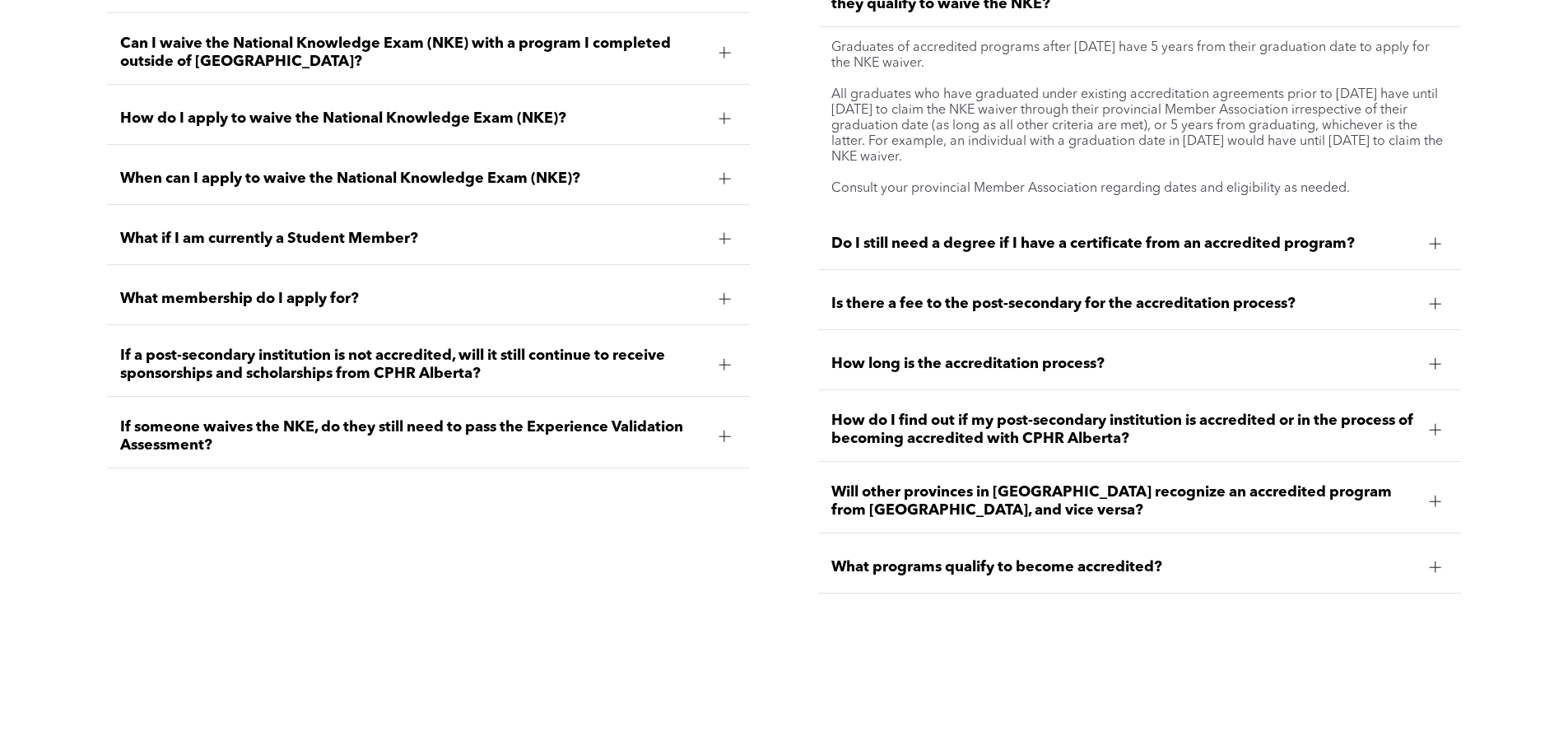
scroll to position [2715, 0]
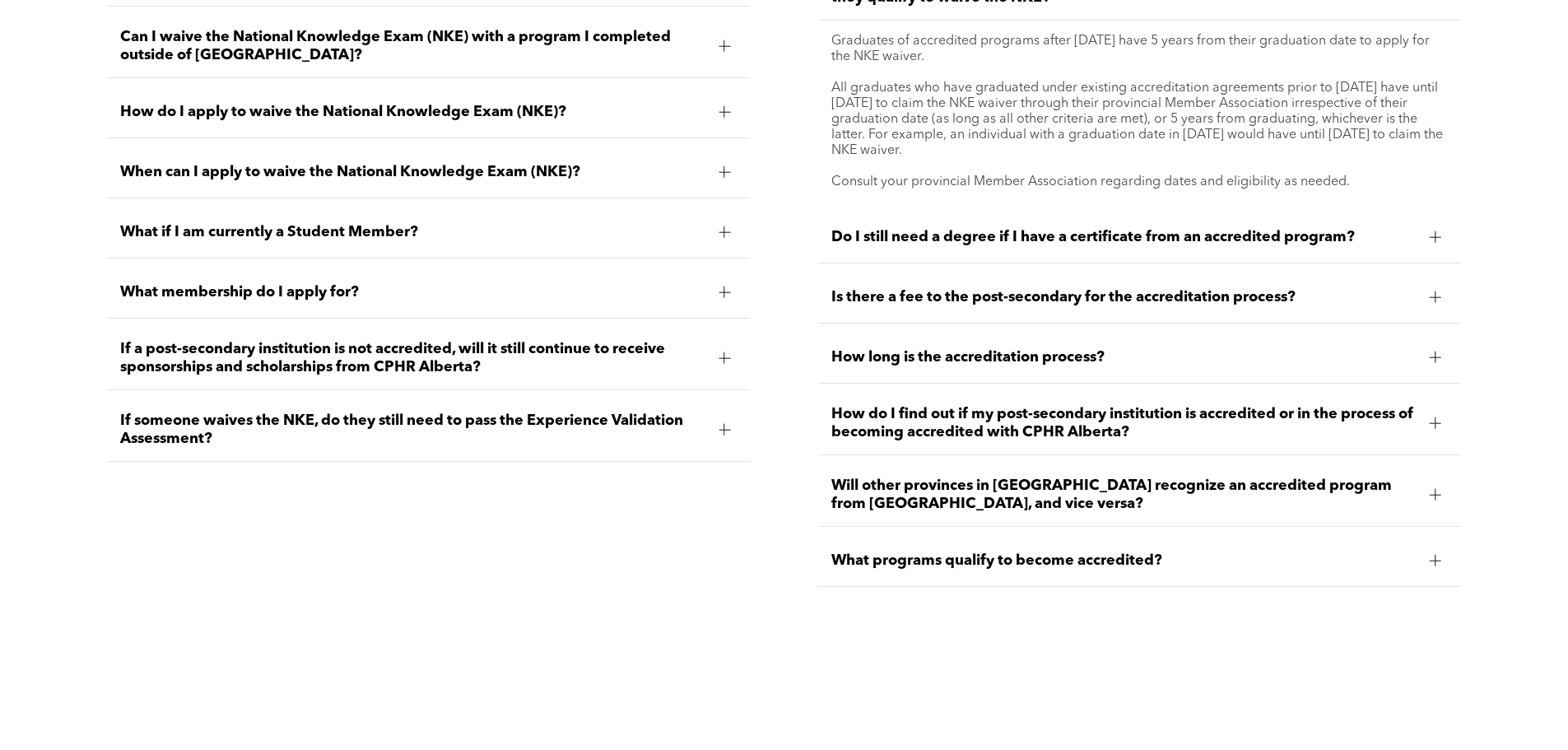
click at [1437, 345] on div at bounding box center [1435, 357] width 24 height 24
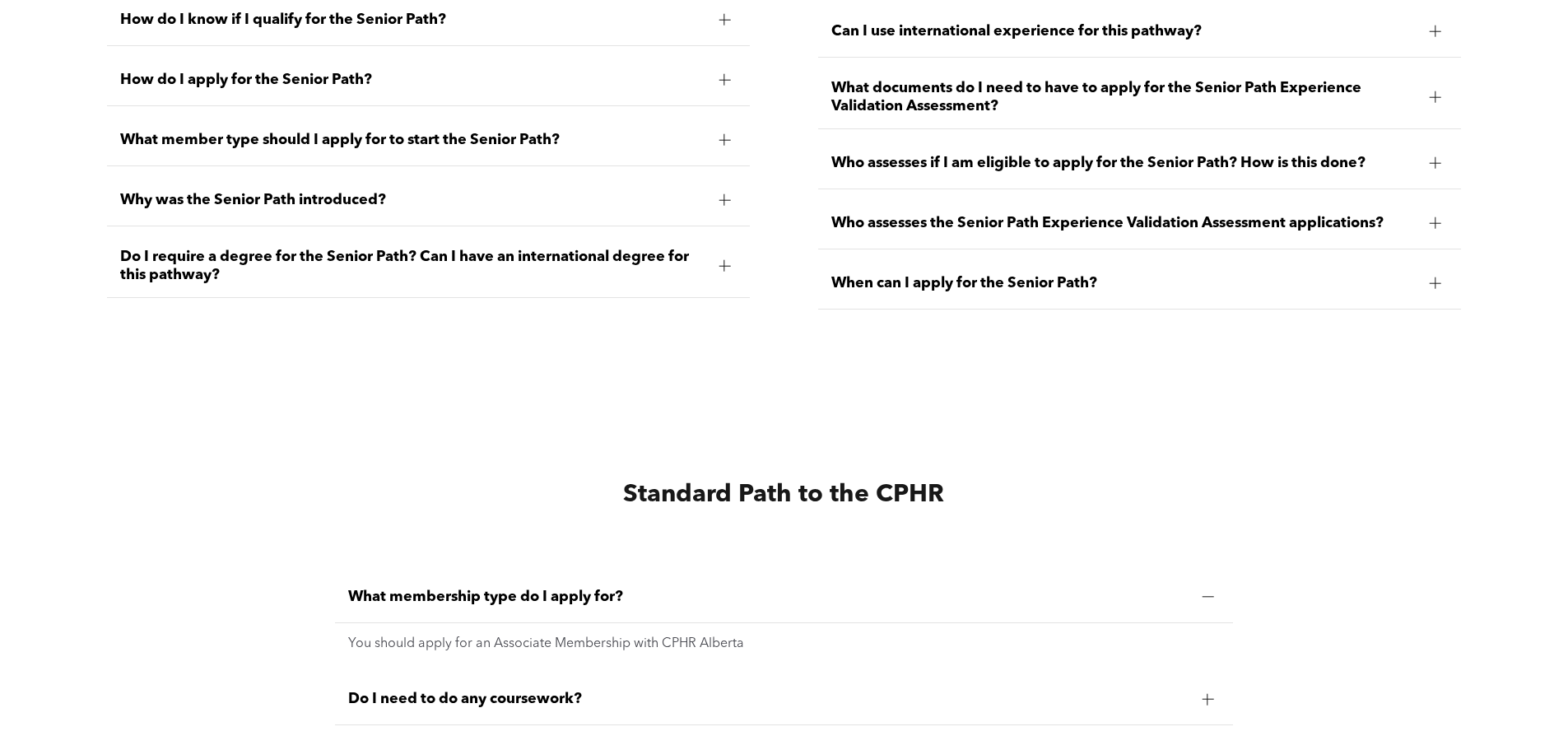
scroll to position [3950, 0]
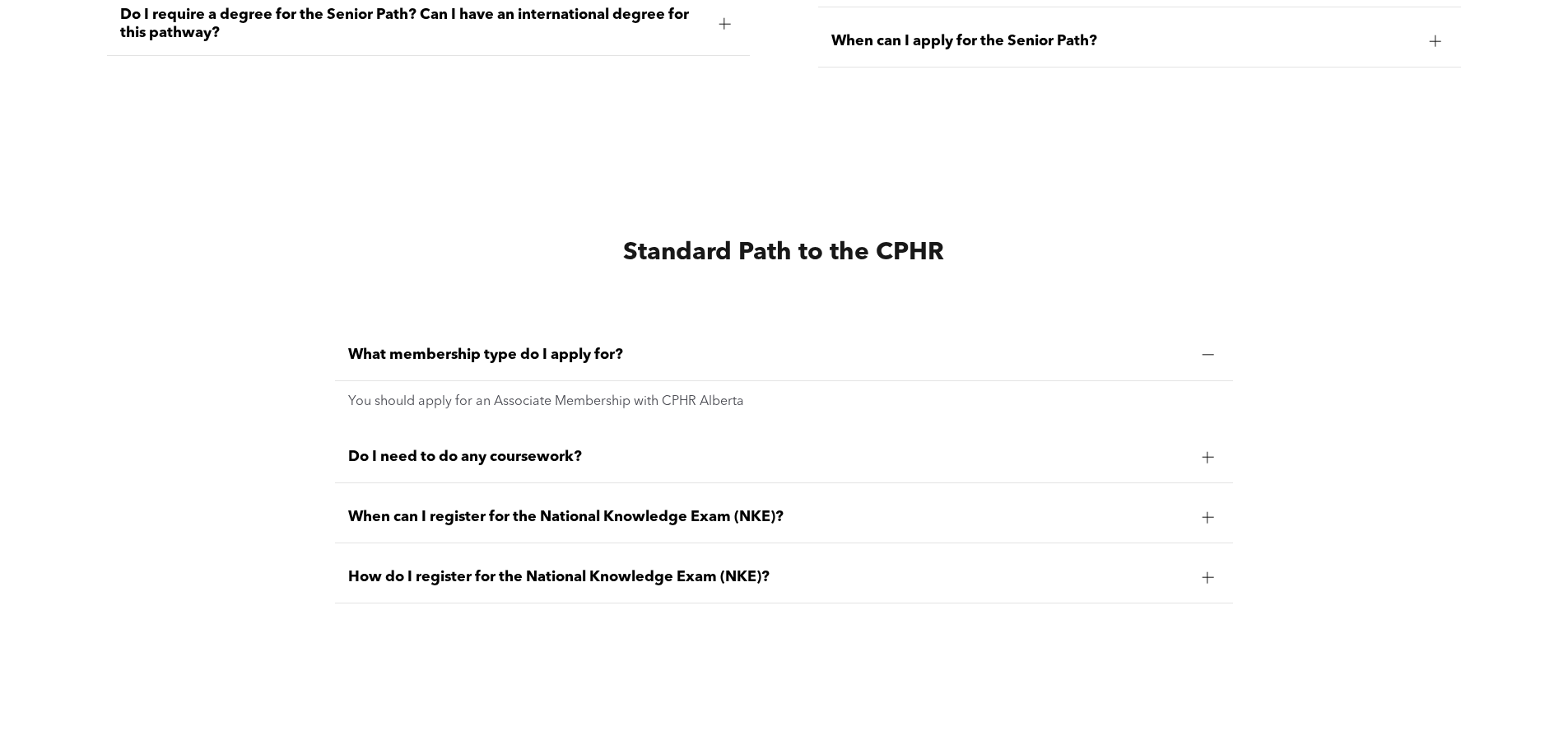
click at [179, 145] on div "Standard Path to the CPHR" at bounding box center [784, 206] width 1568 height 157
